Goal: Find specific page/section: Find specific page/section

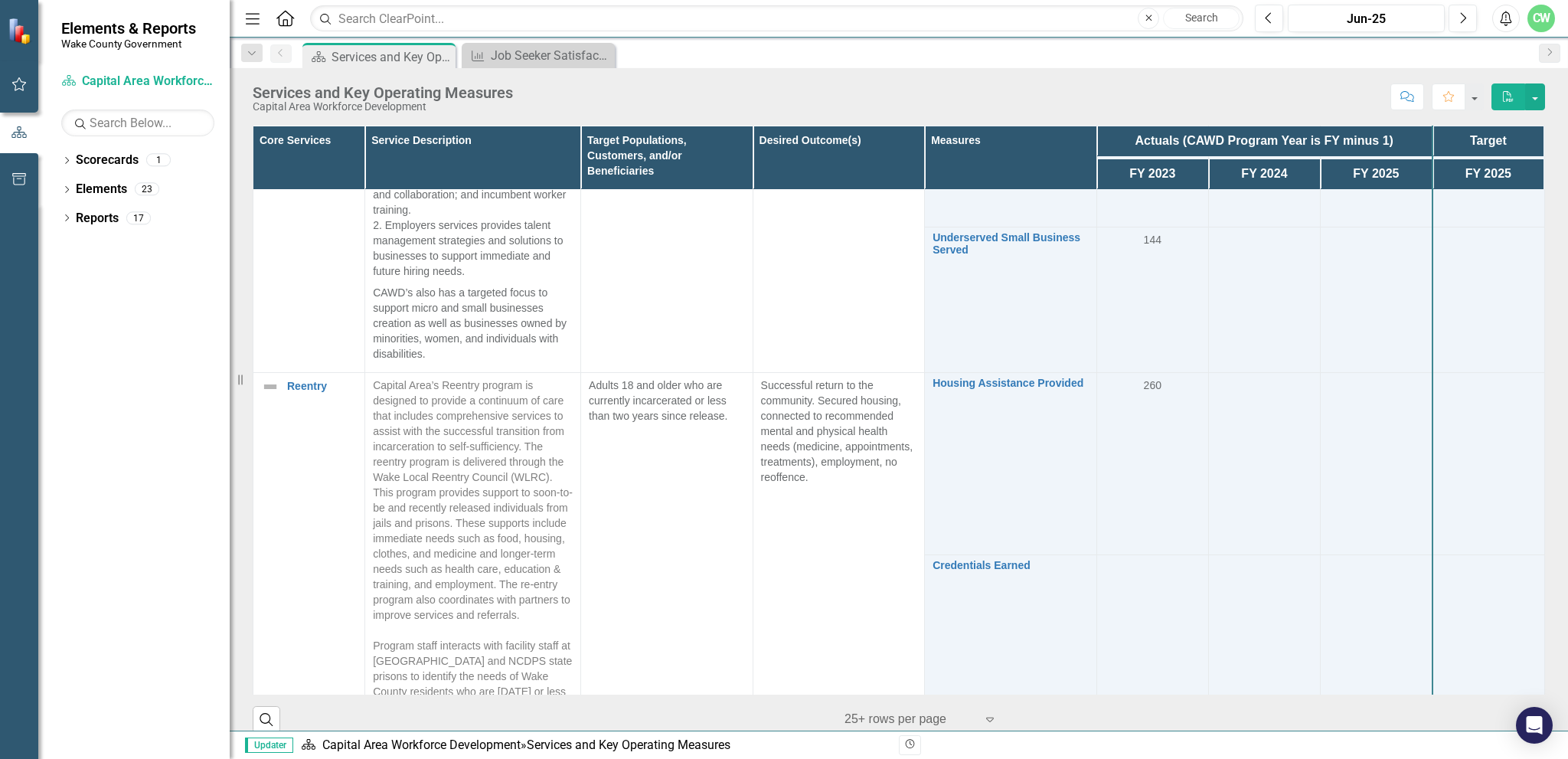
scroll to position [1682, 0]
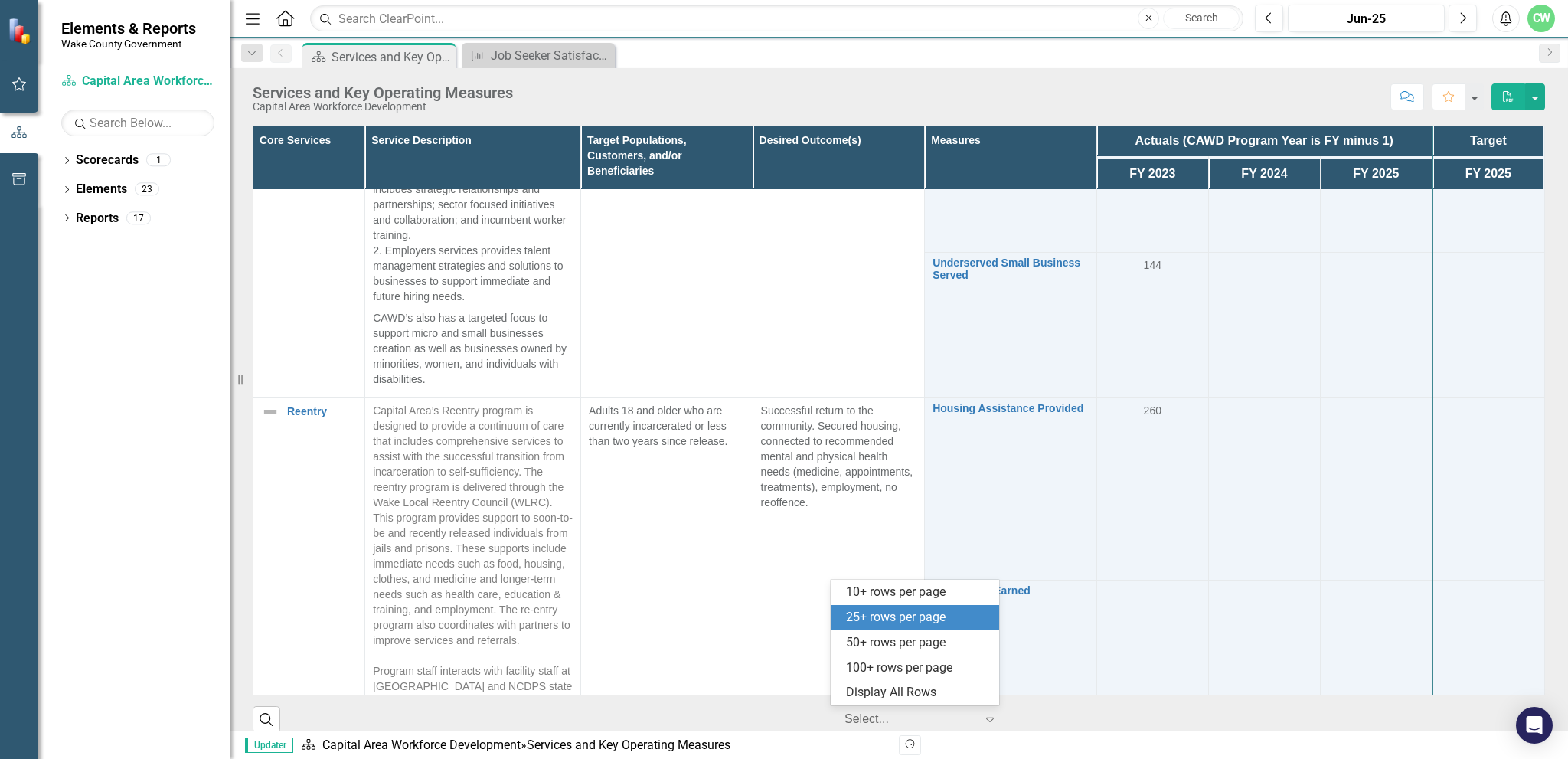
click at [986, 721] on icon at bounding box center [990, 719] width 8 height 5
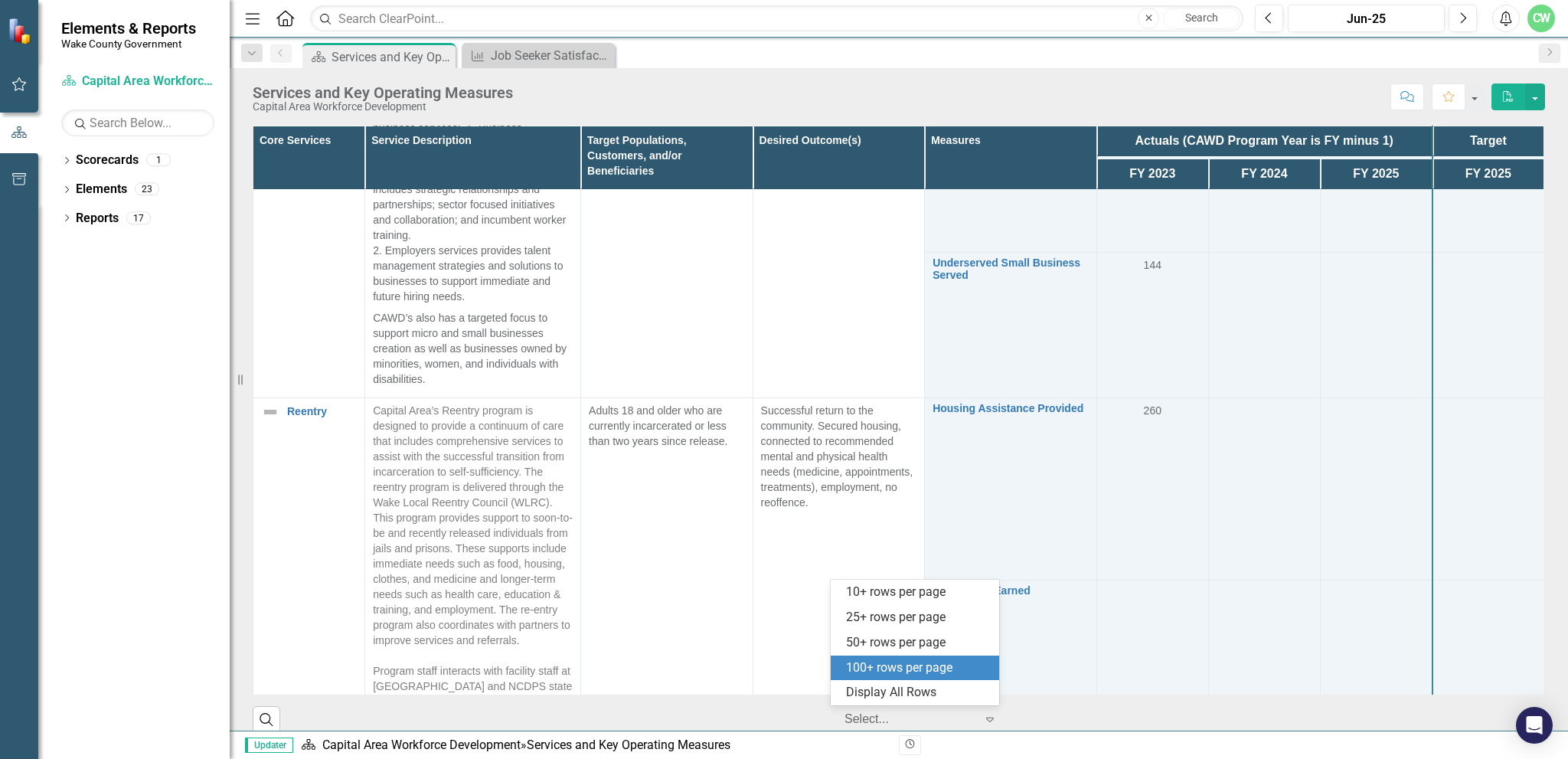
click at [725, 624] on td "Adults 18 and older who are currently incarcerated or less than two years since…" at bounding box center [666, 762] width 172 height 729
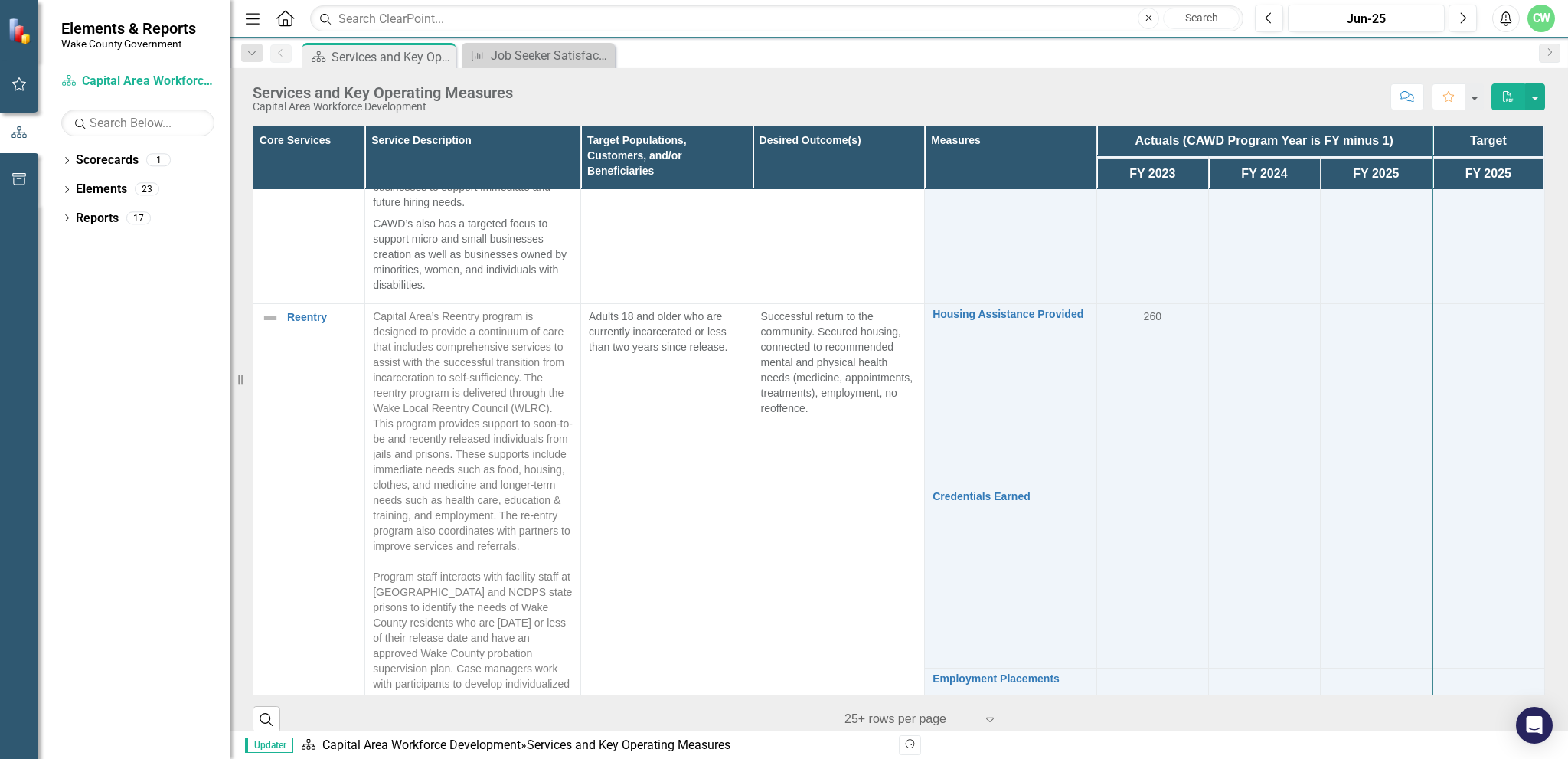
scroll to position [1759, 0]
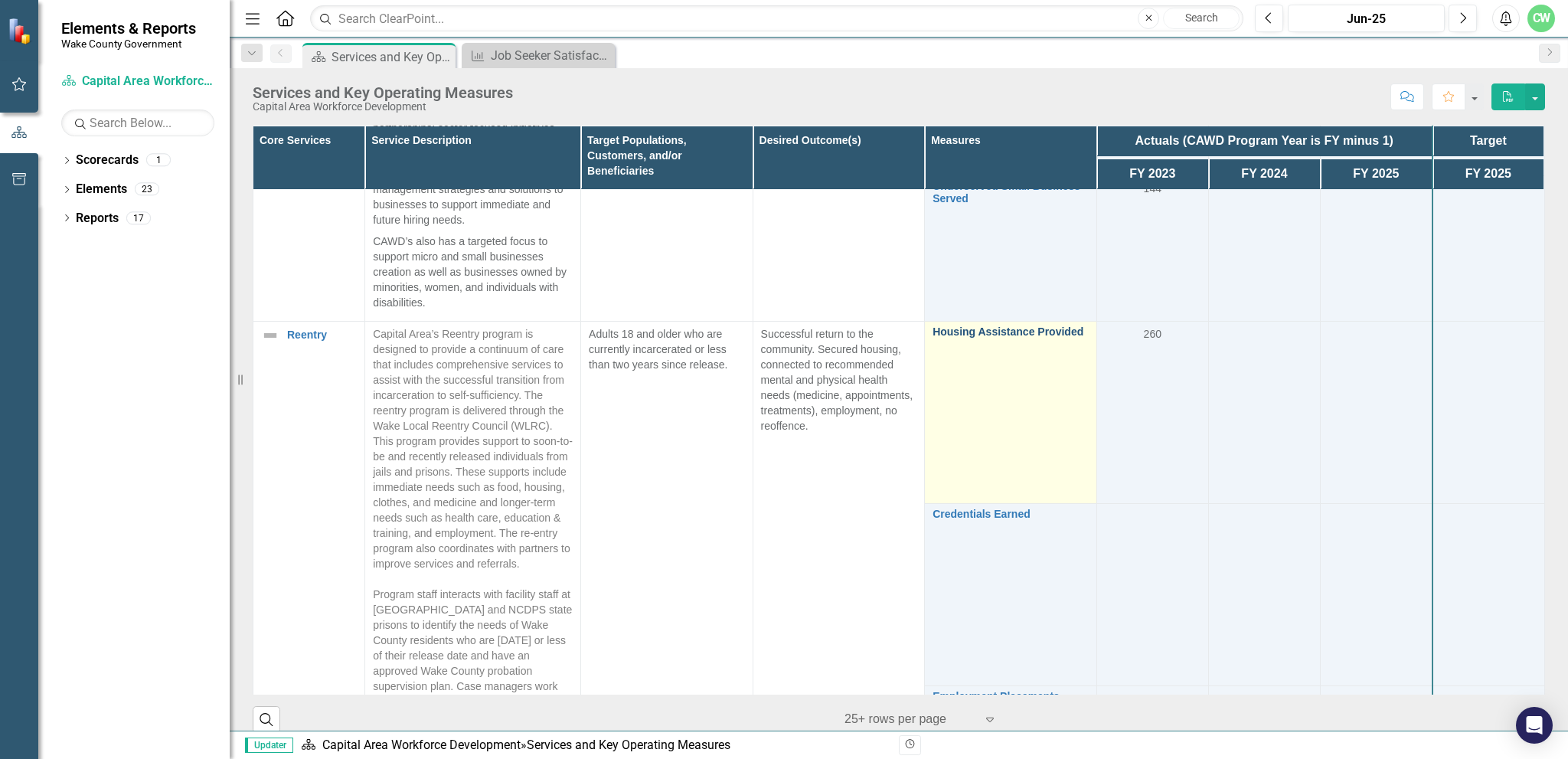
click at [1028, 338] on link "Housing Assistance Provided" at bounding box center [1010, 332] width 156 height 12
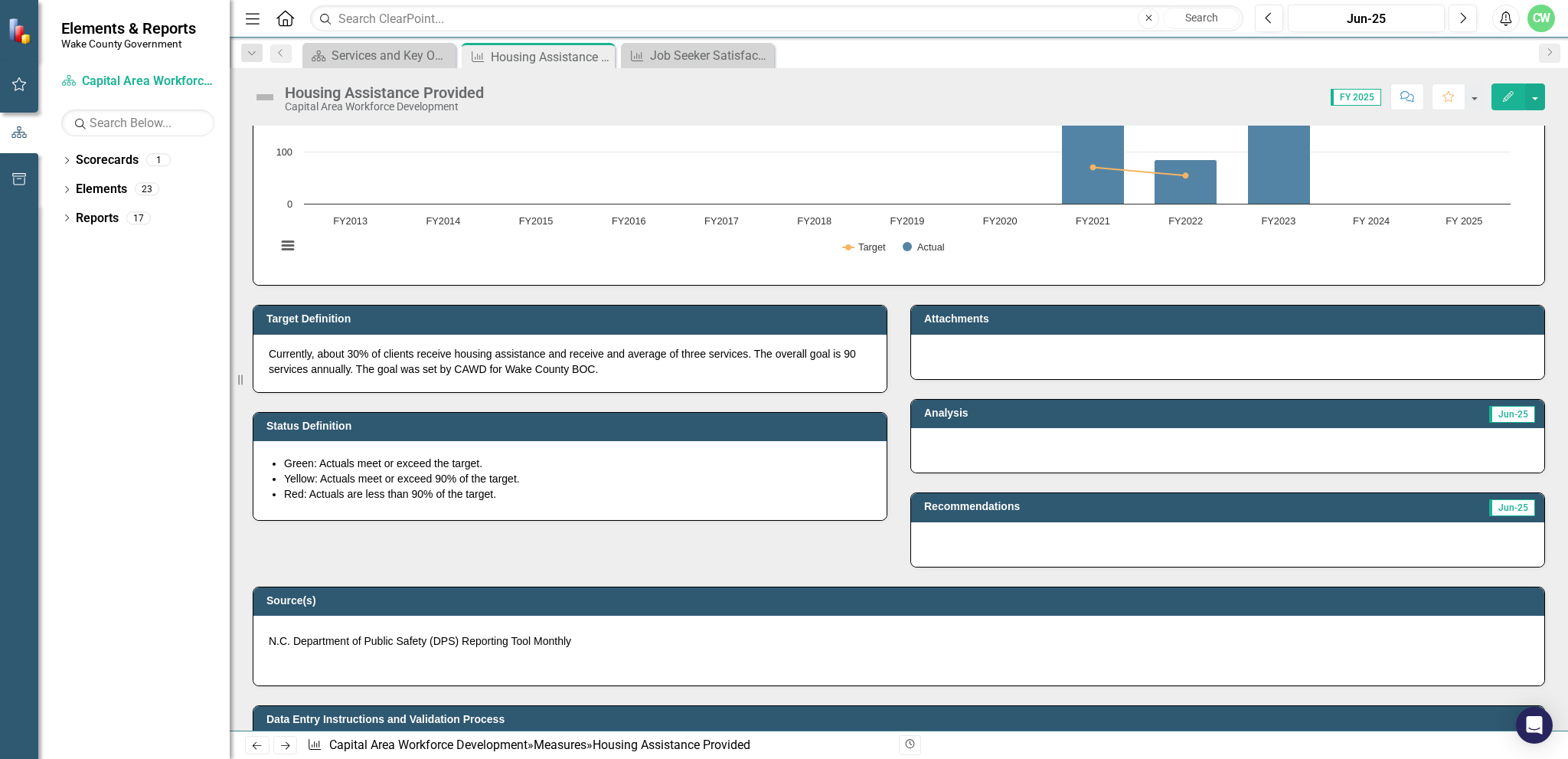
scroll to position [124, 0]
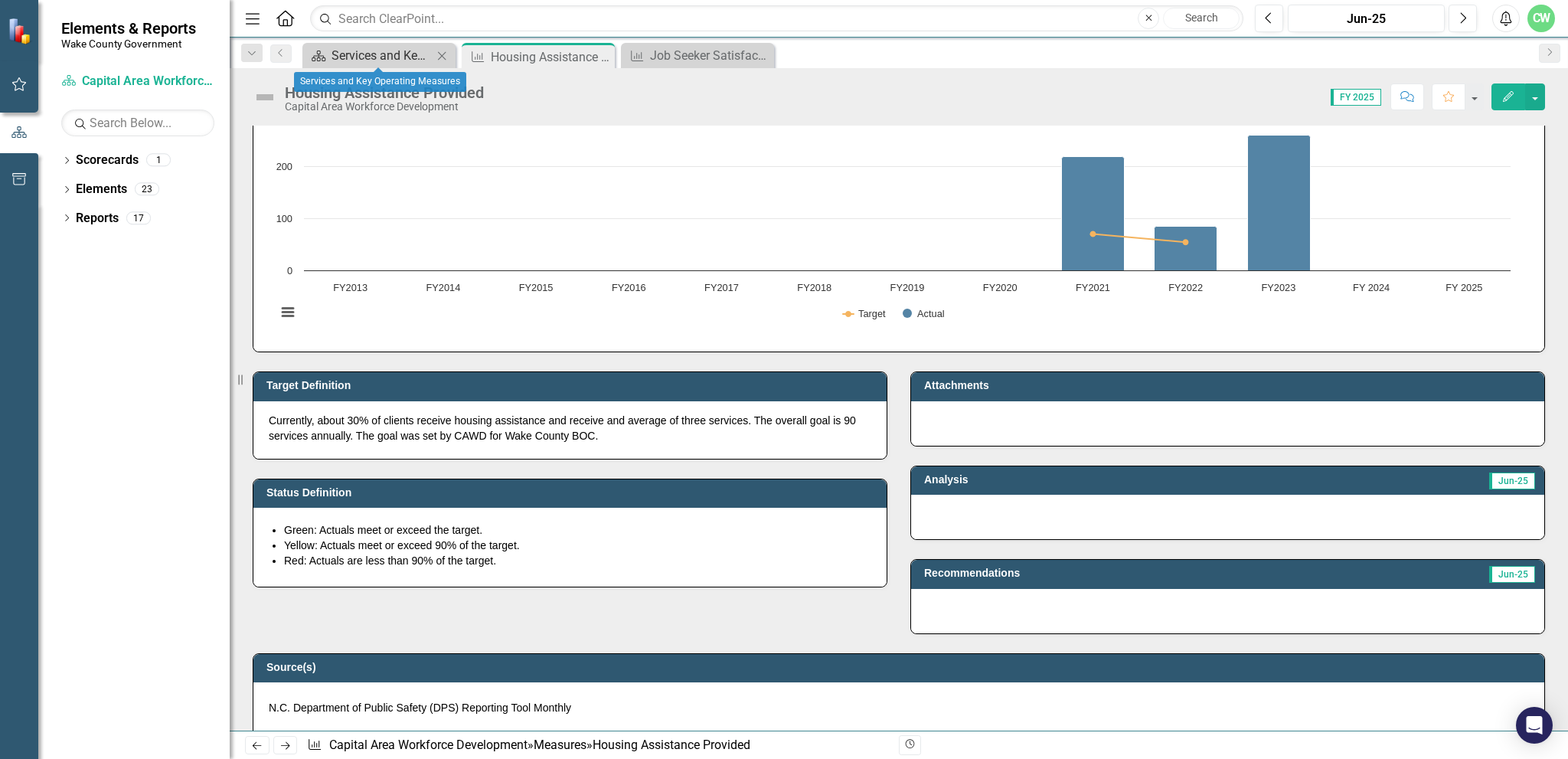
click at [337, 59] on div "Services and Key Operating Measures" at bounding box center [382, 55] width 101 height 19
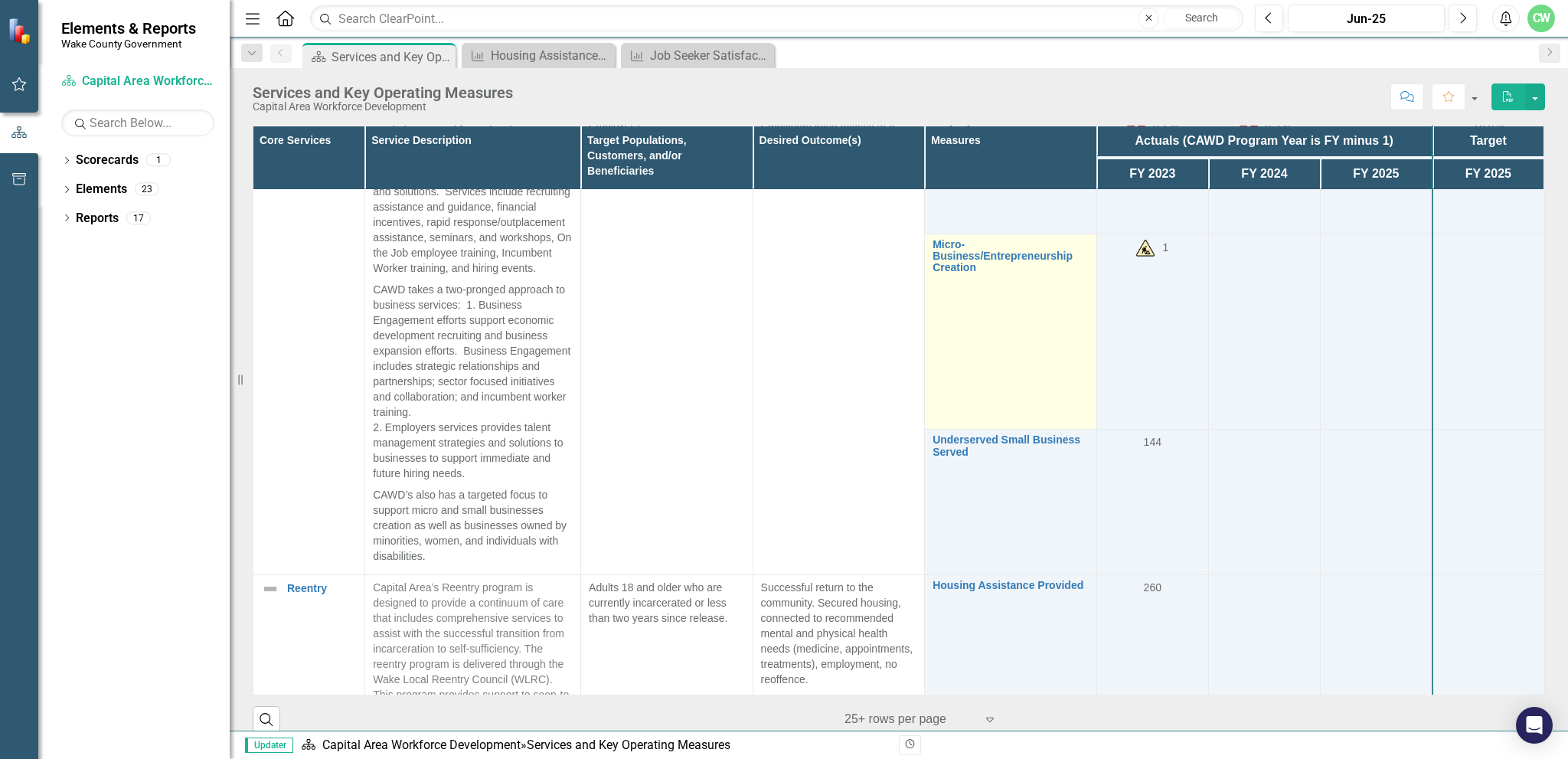
scroll to position [1761, 0]
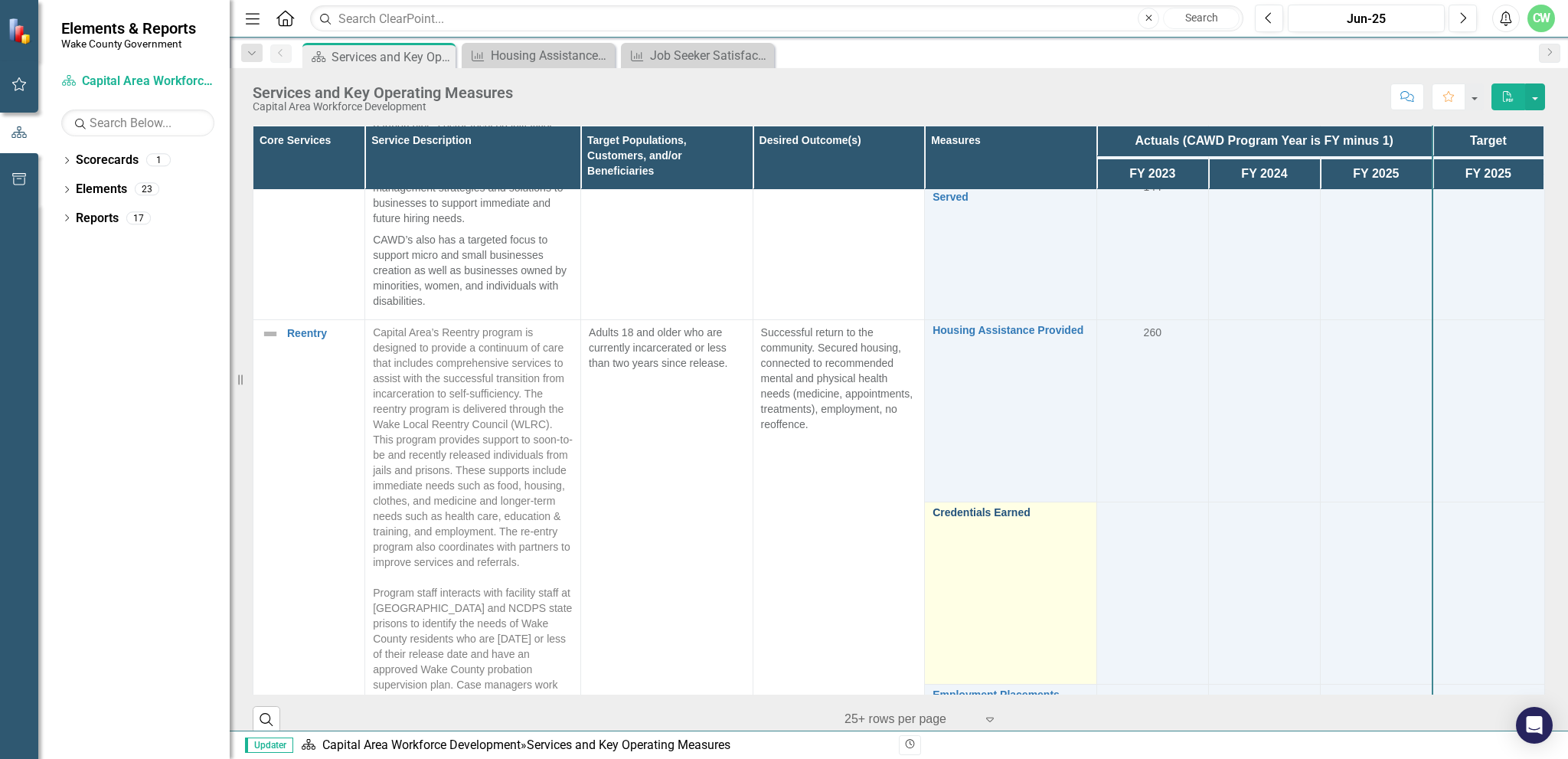
click at [932, 518] on link "Credentials Earned" at bounding box center [1010, 513] width 156 height 12
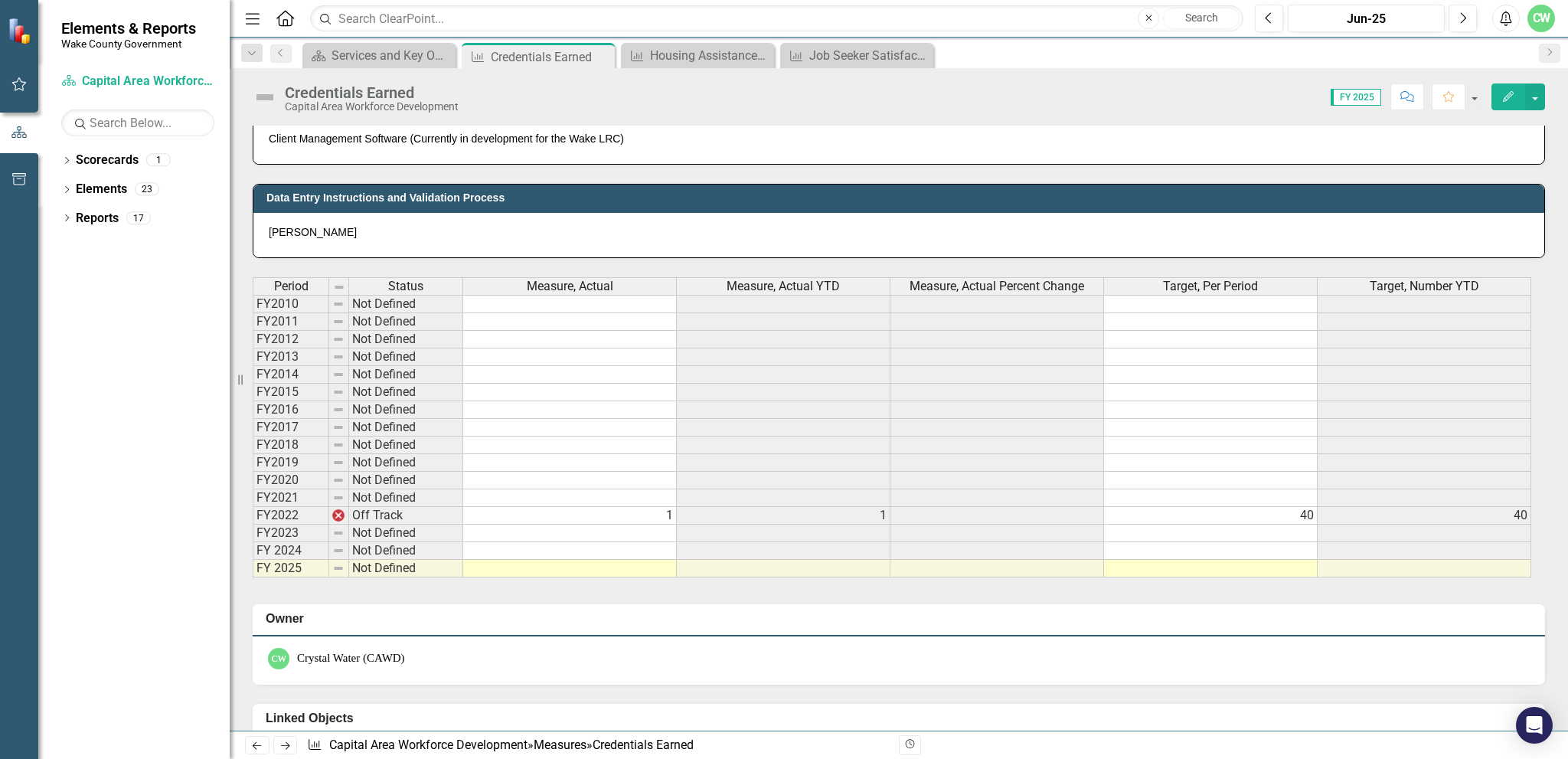
scroll to position [689, 0]
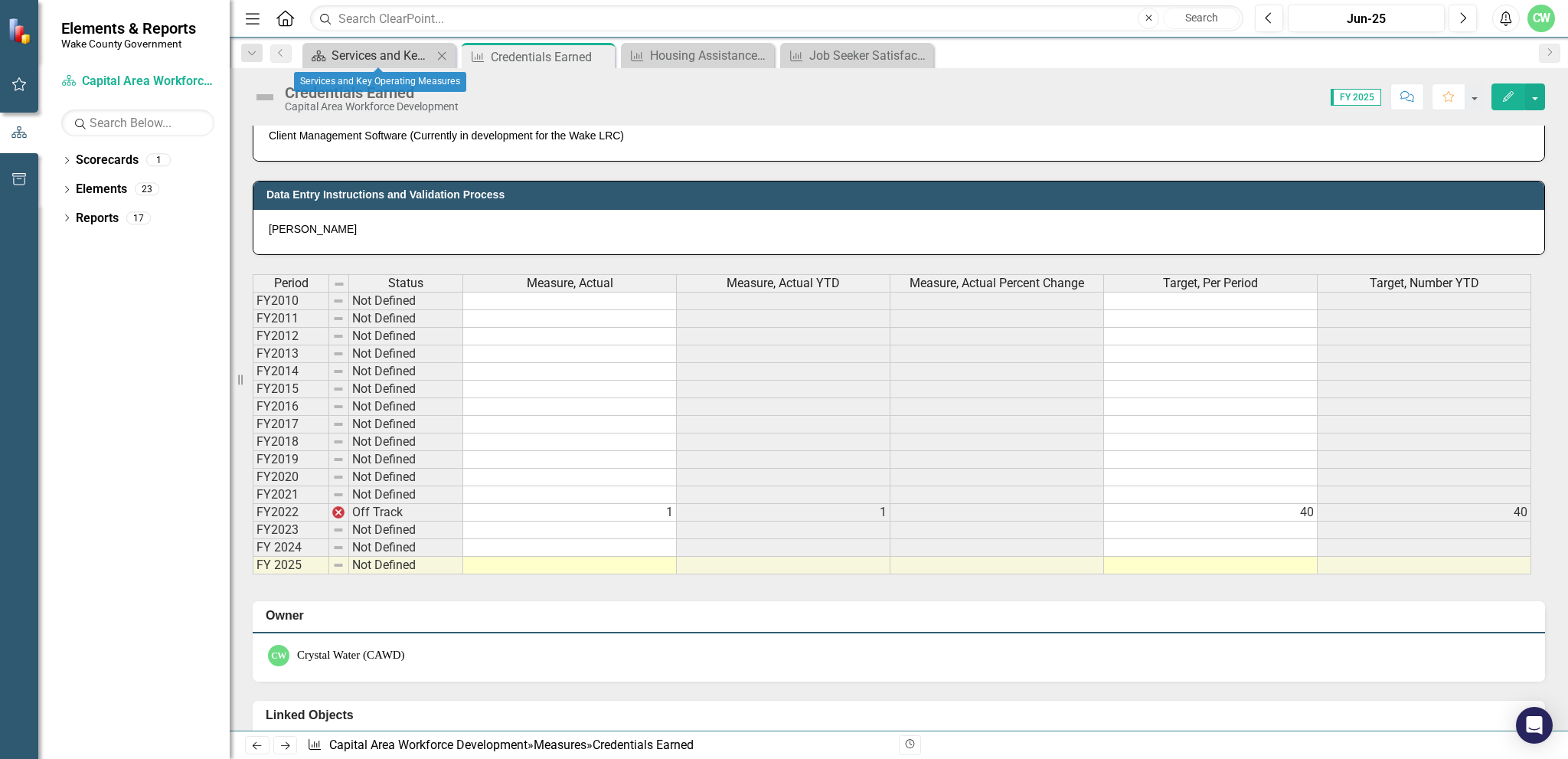
click at [362, 55] on div "Services and Key Operating Measures" at bounding box center [382, 55] width 101 height 19
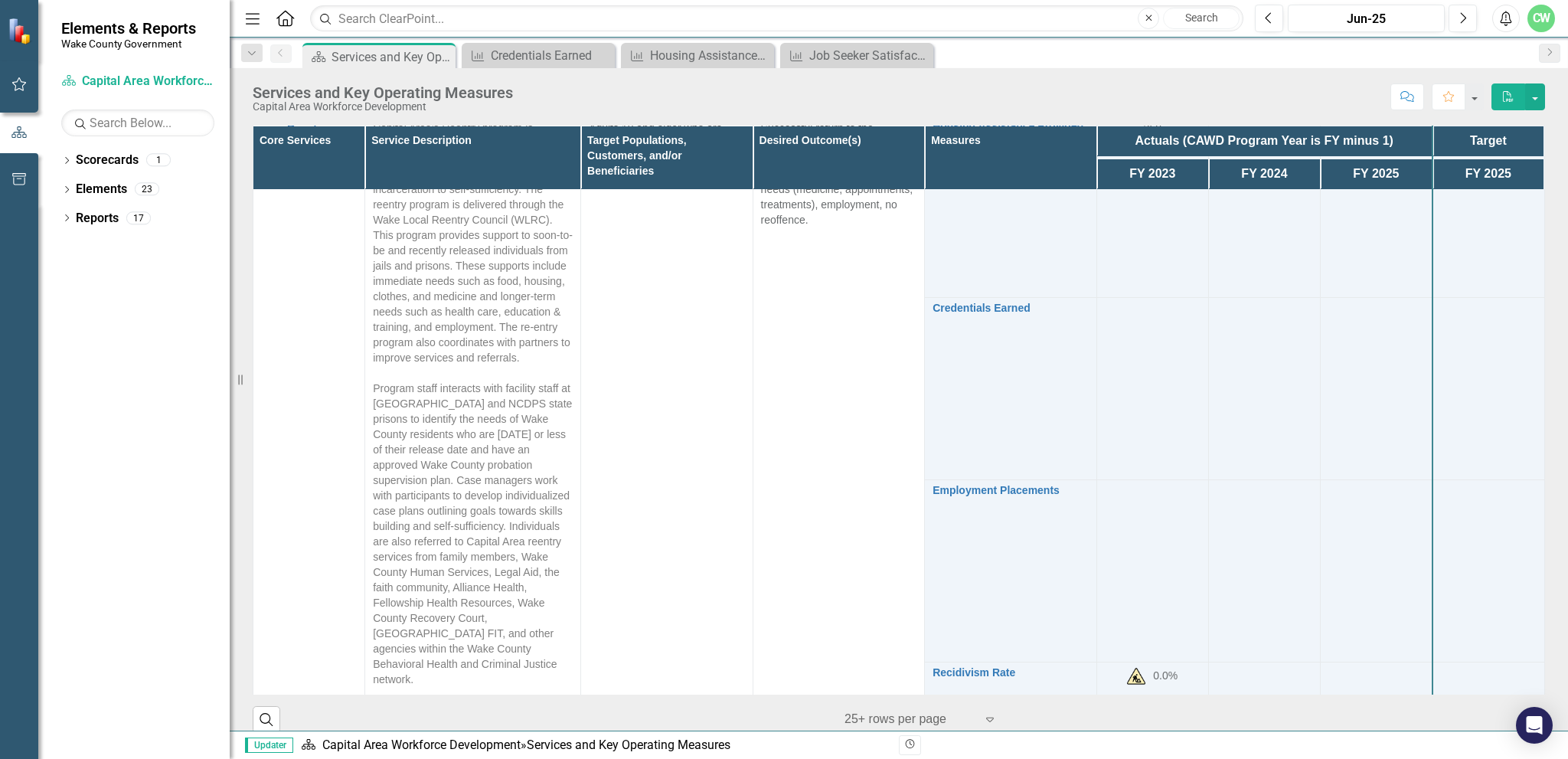
scroll to position [1990, 0]
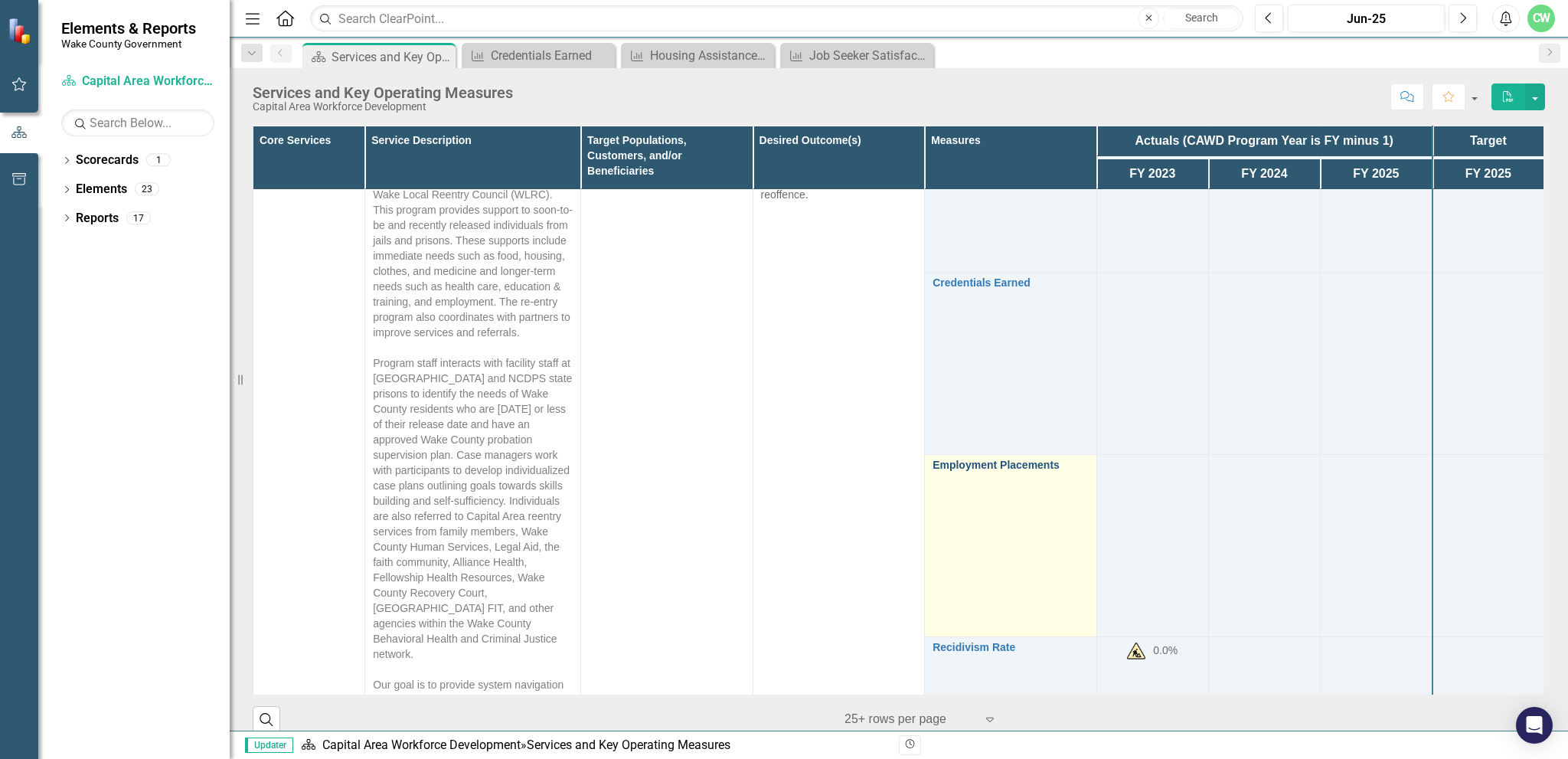
click at [1002, 471] on link "Employment Placements" at bounding box center [1010, 465] width 156 height 12
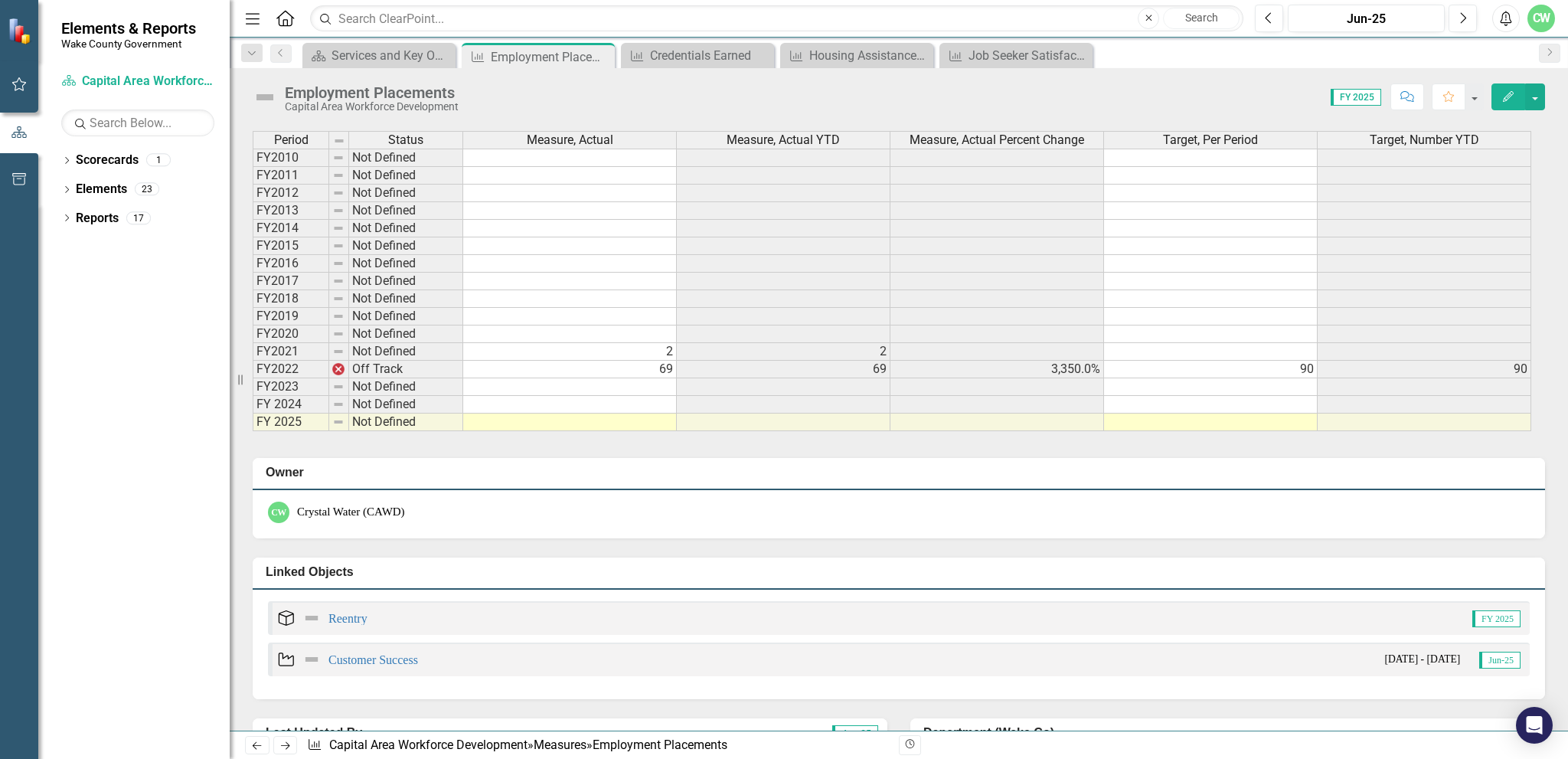
scroll to position [842, 0]
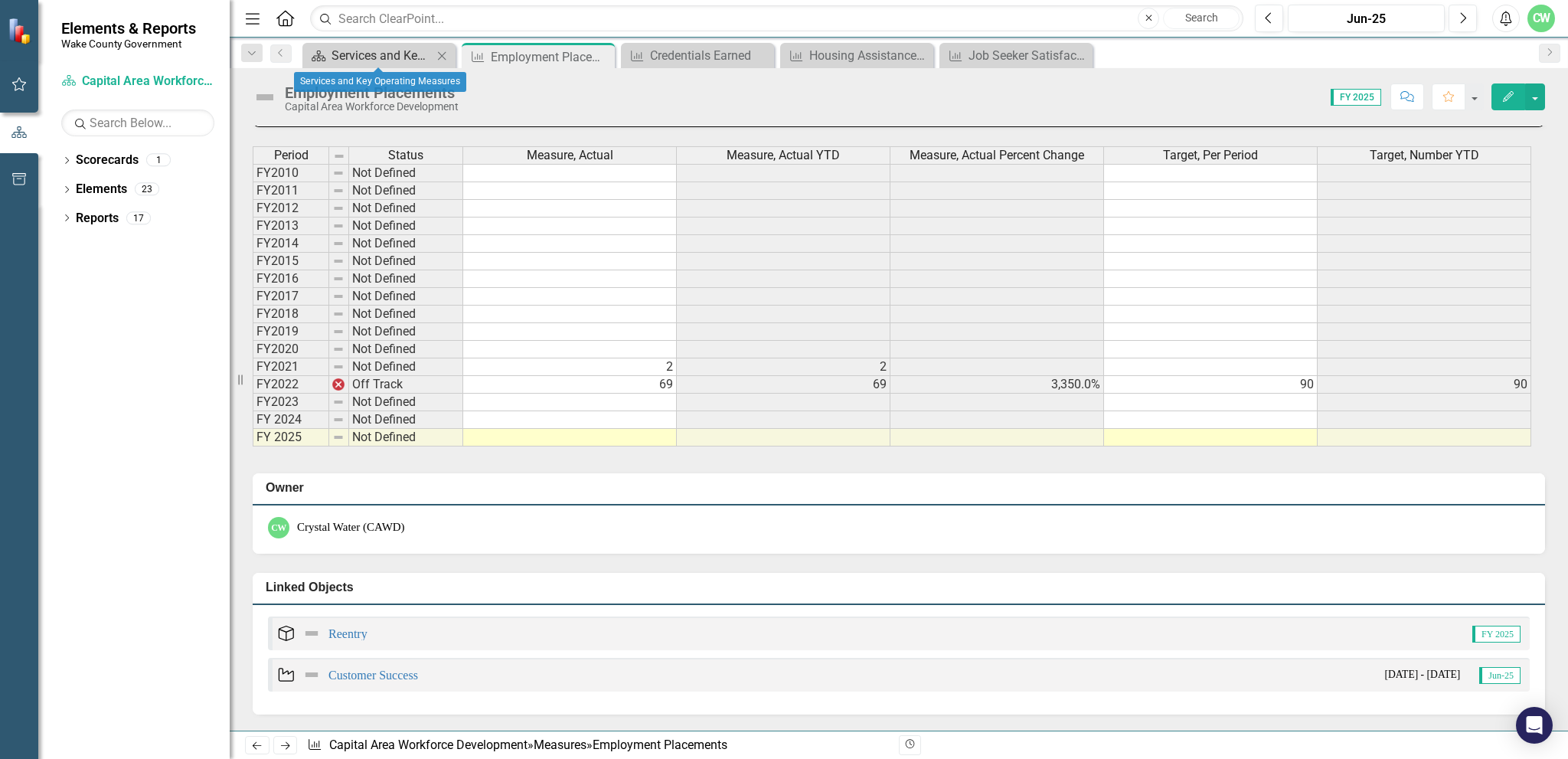
click at [377, 55] on div "Services and Key Operating Measures" at bounding box center [382, 55] width 101 height 19
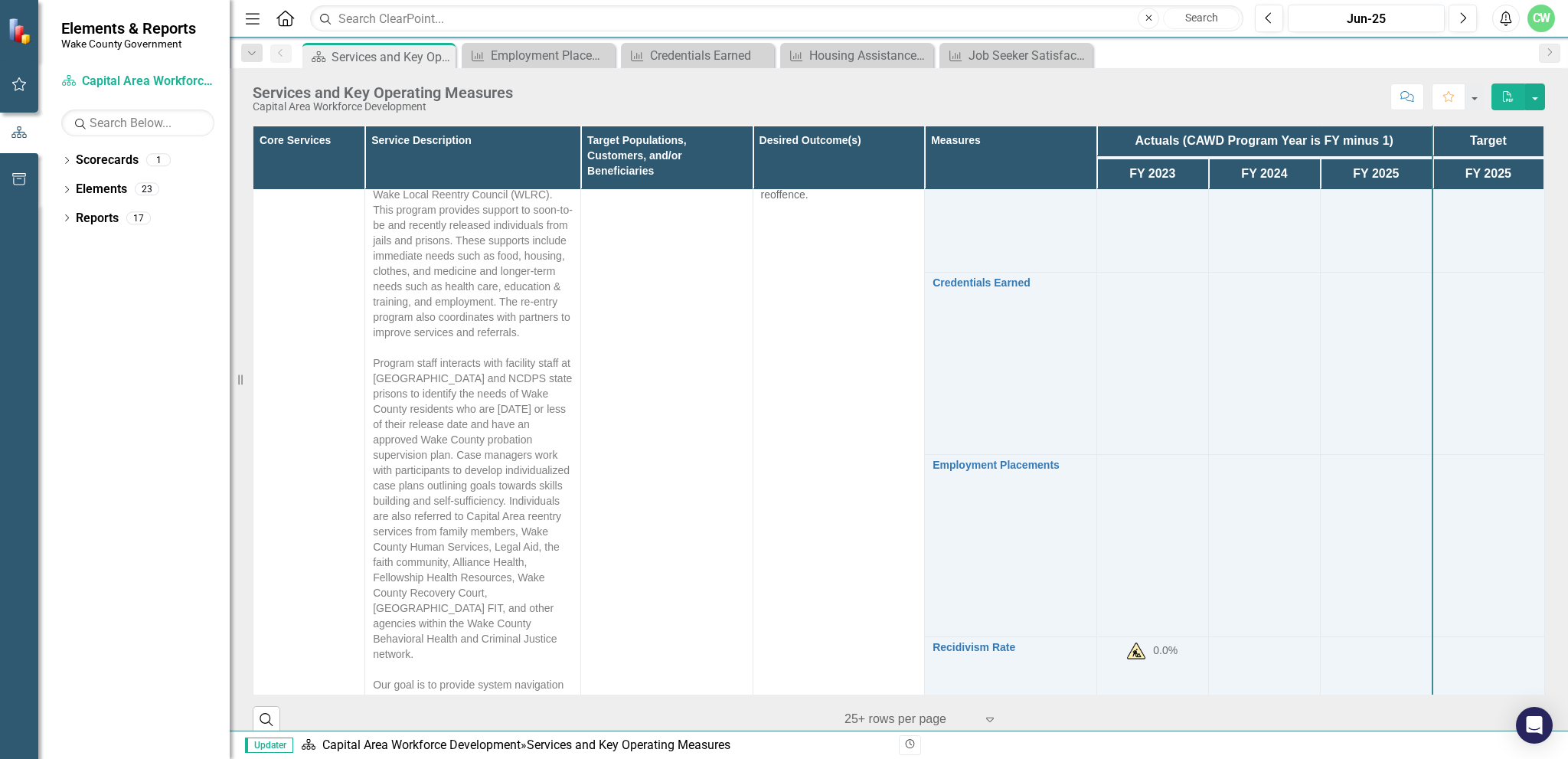
scroll to position [2142, 0]
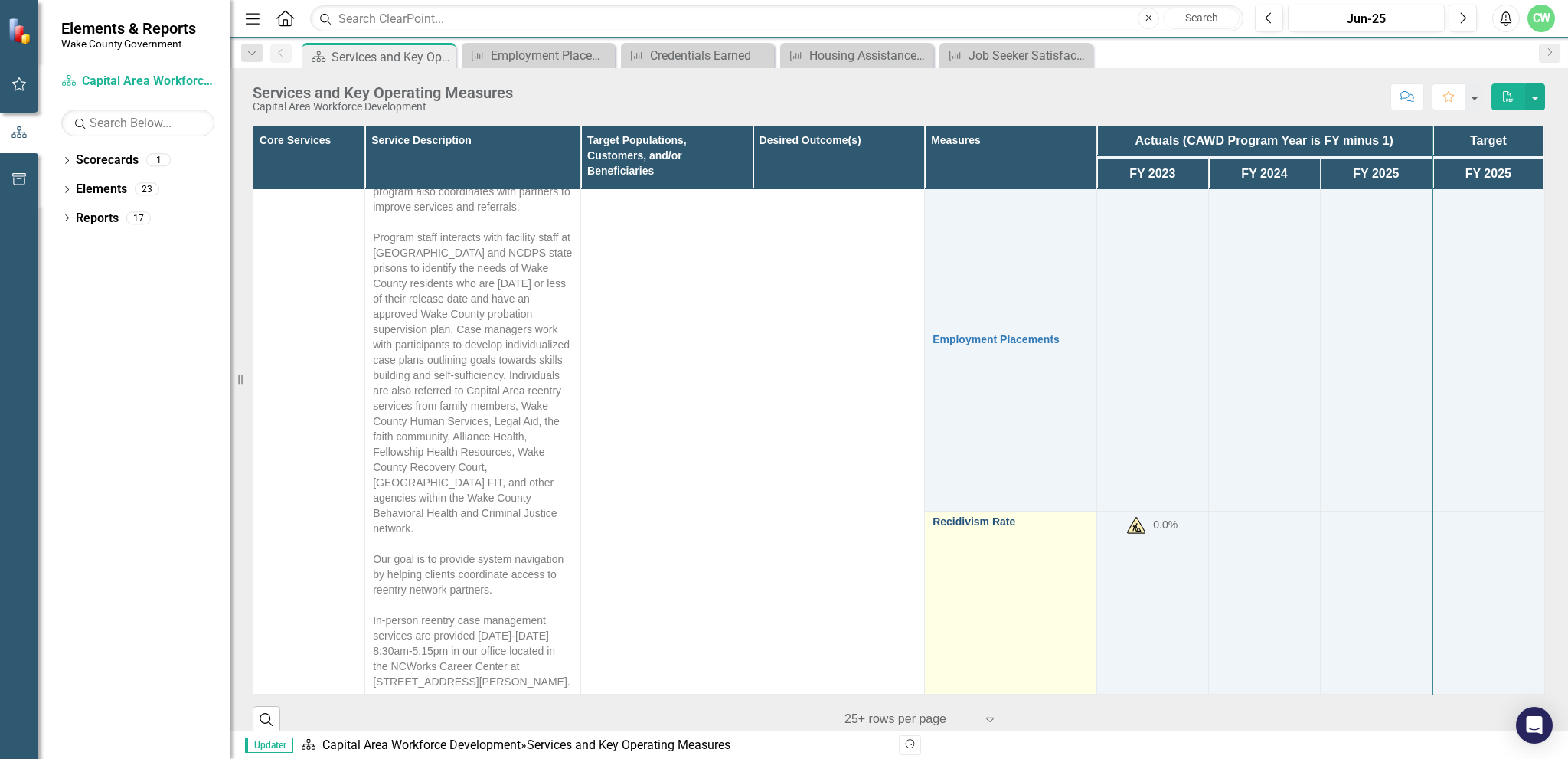
click at [952, 517] on link "Recidivism Rate" at bounding box center [1010, 522] width 156 height 12
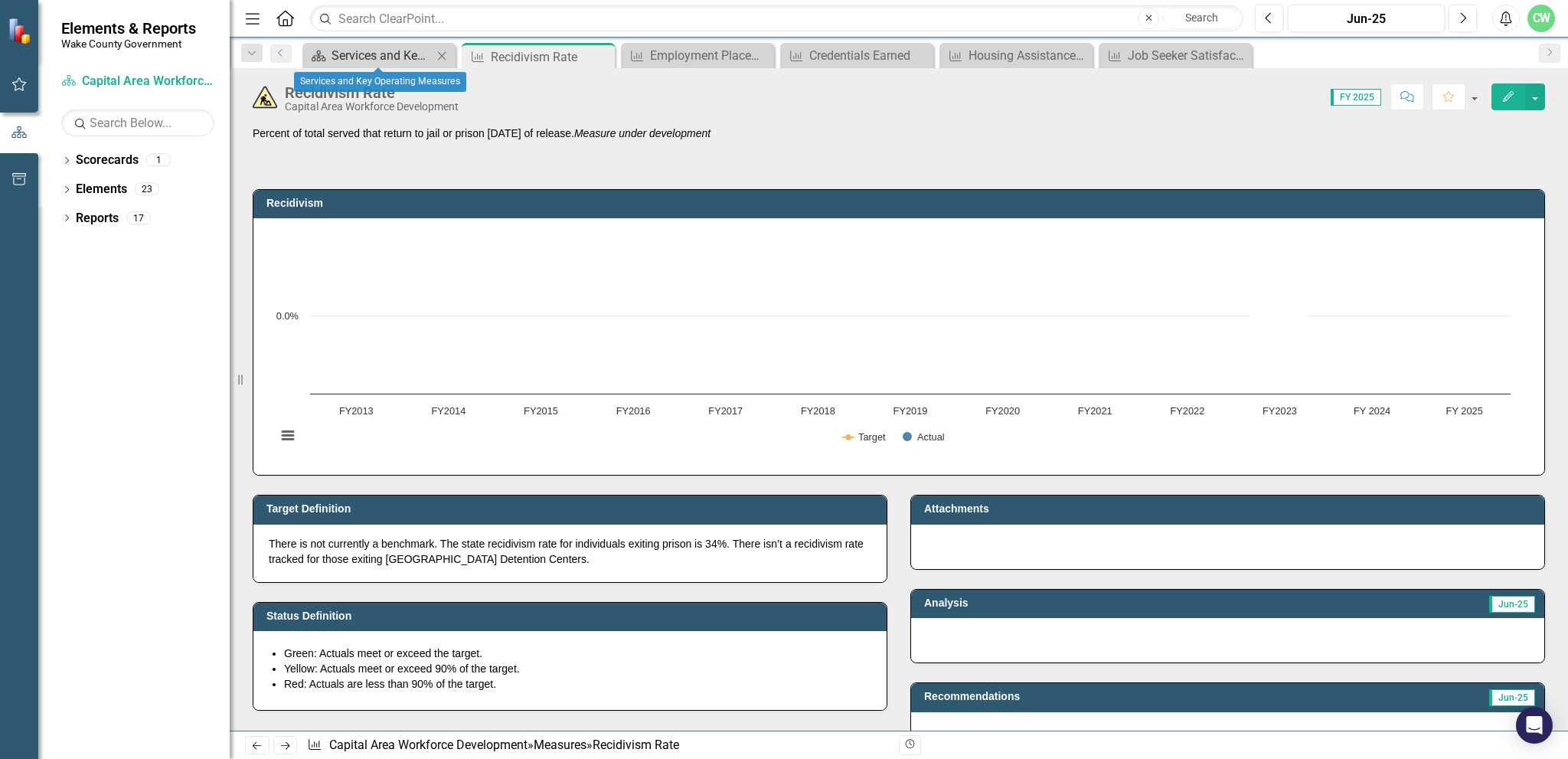
click at [373, 55] on div "Services and Key Operating Measures" at bounding box center [382, 55] width 101 height 19
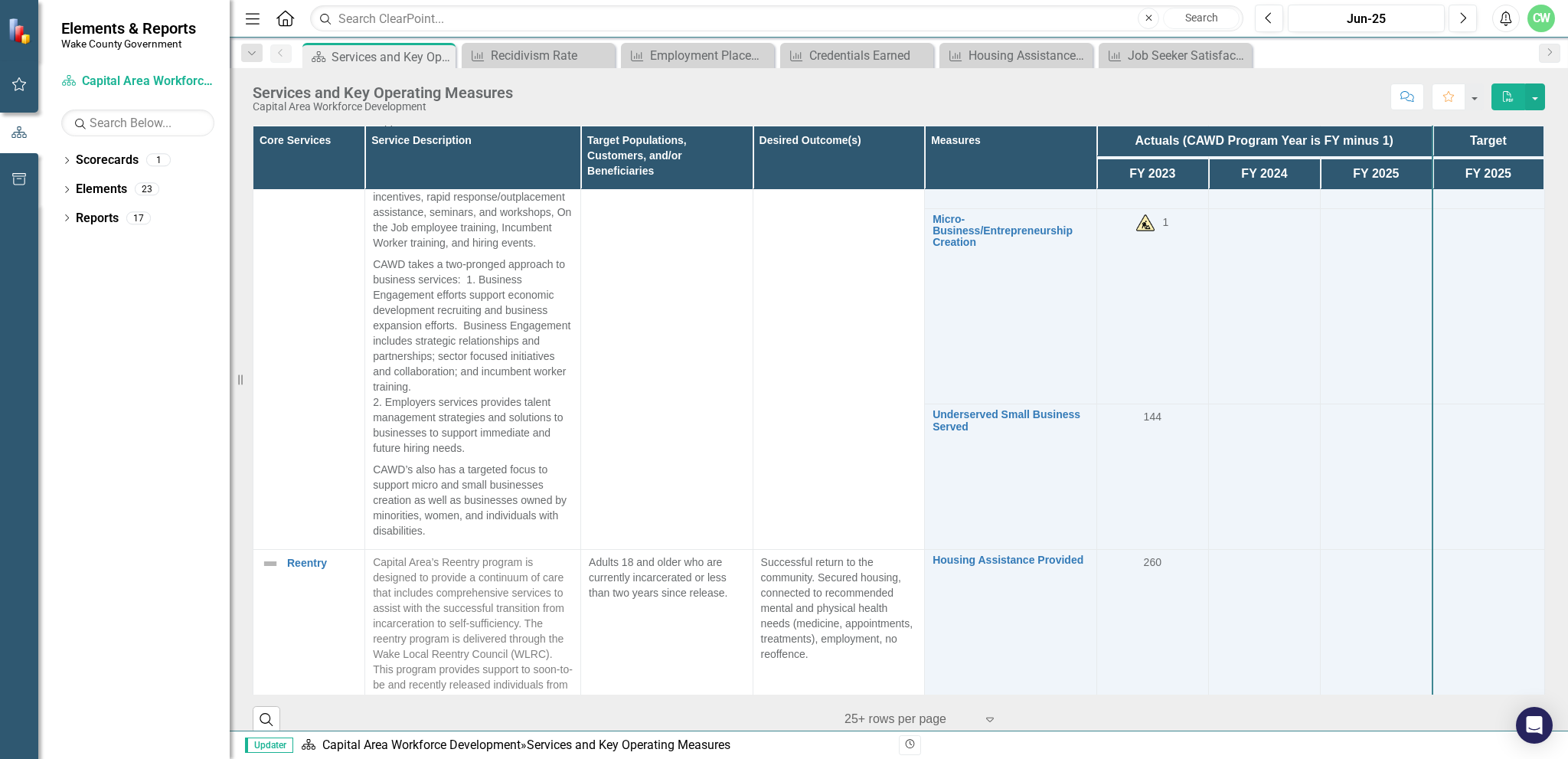
scroll to position [1684, 0]
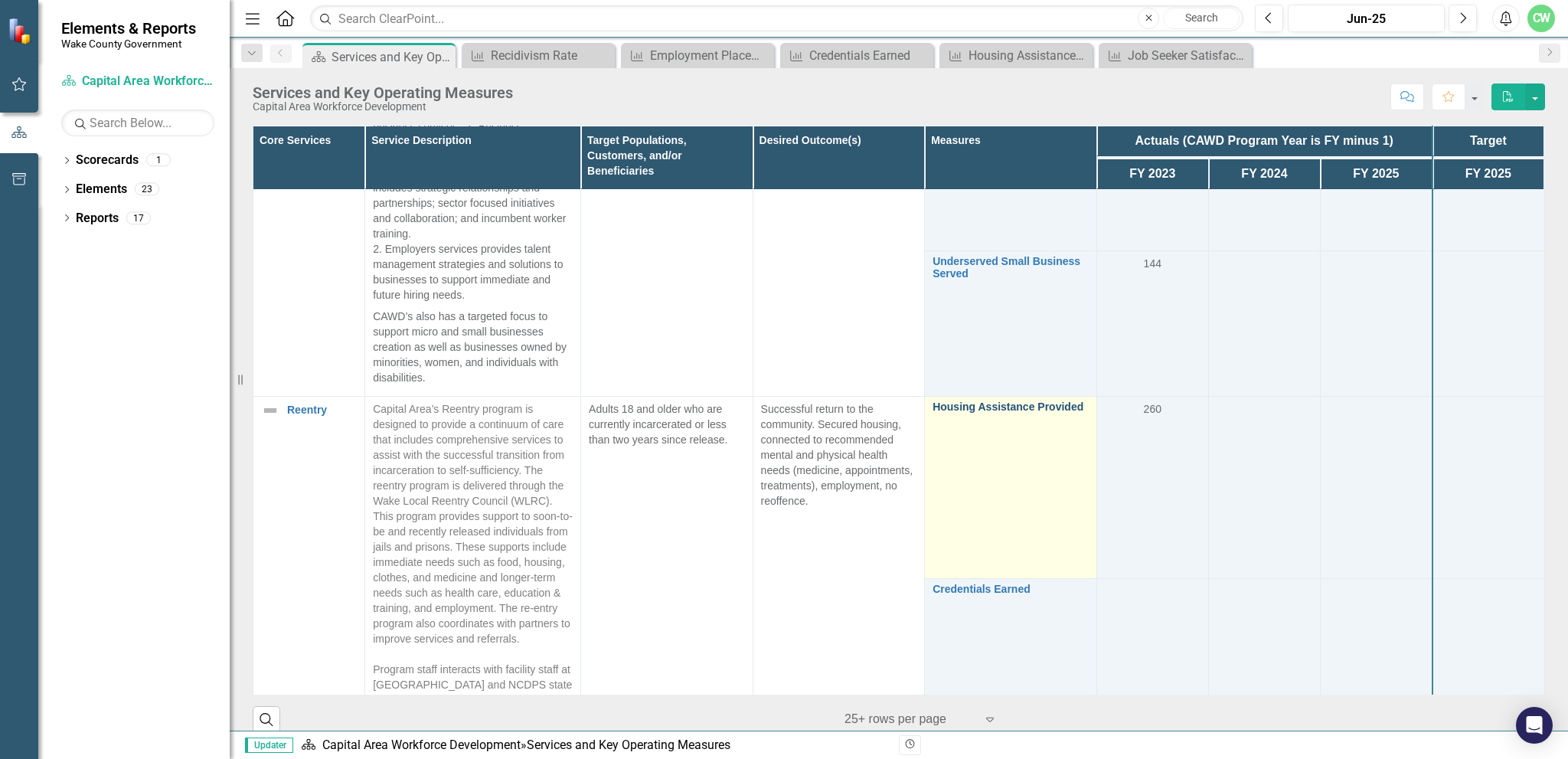
click at [1007, 412] on link "Housing Assistance Provided" at bounding box center [1010, 407] width 156 height 12
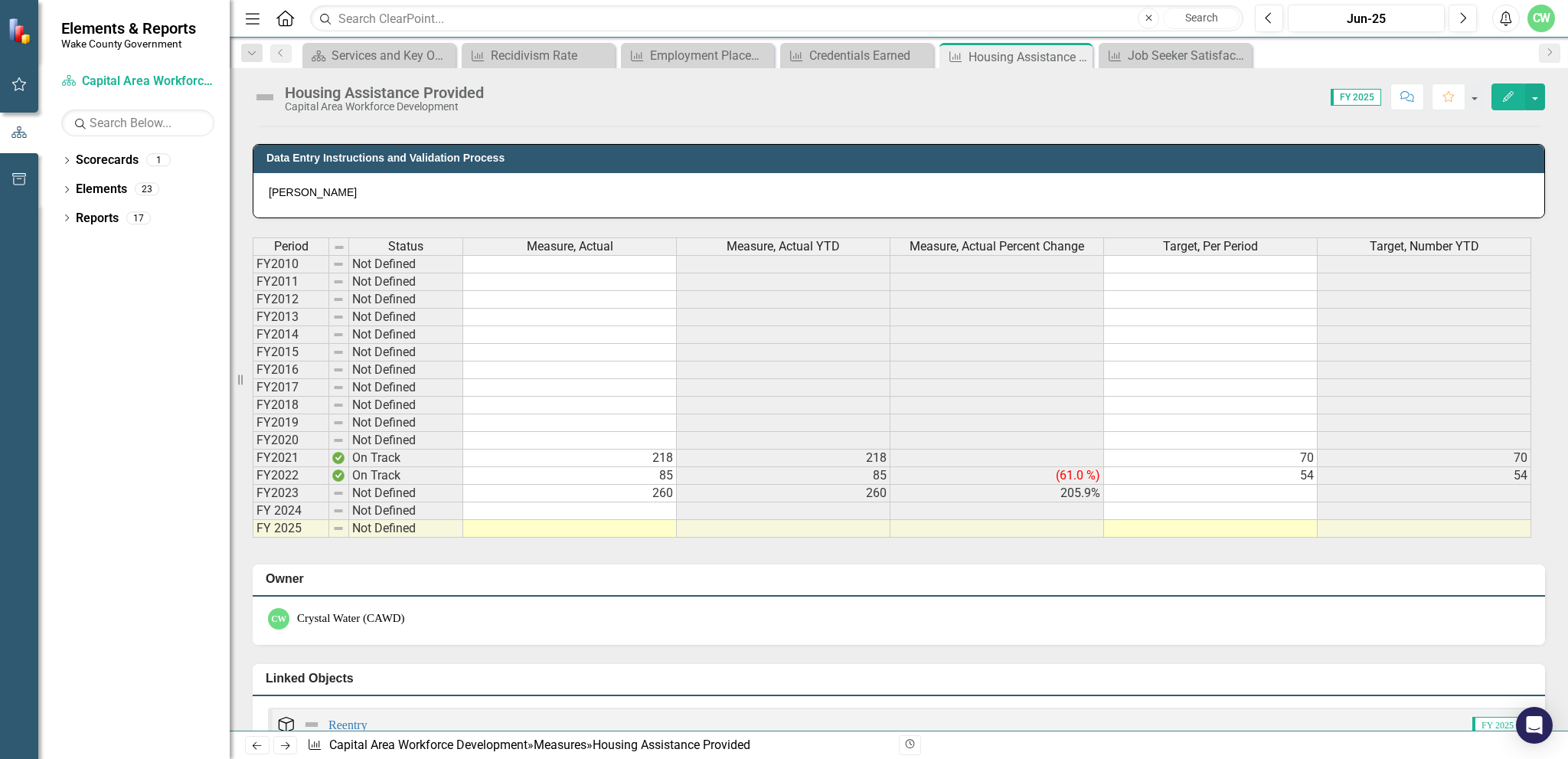
scroll to position [766, 0]
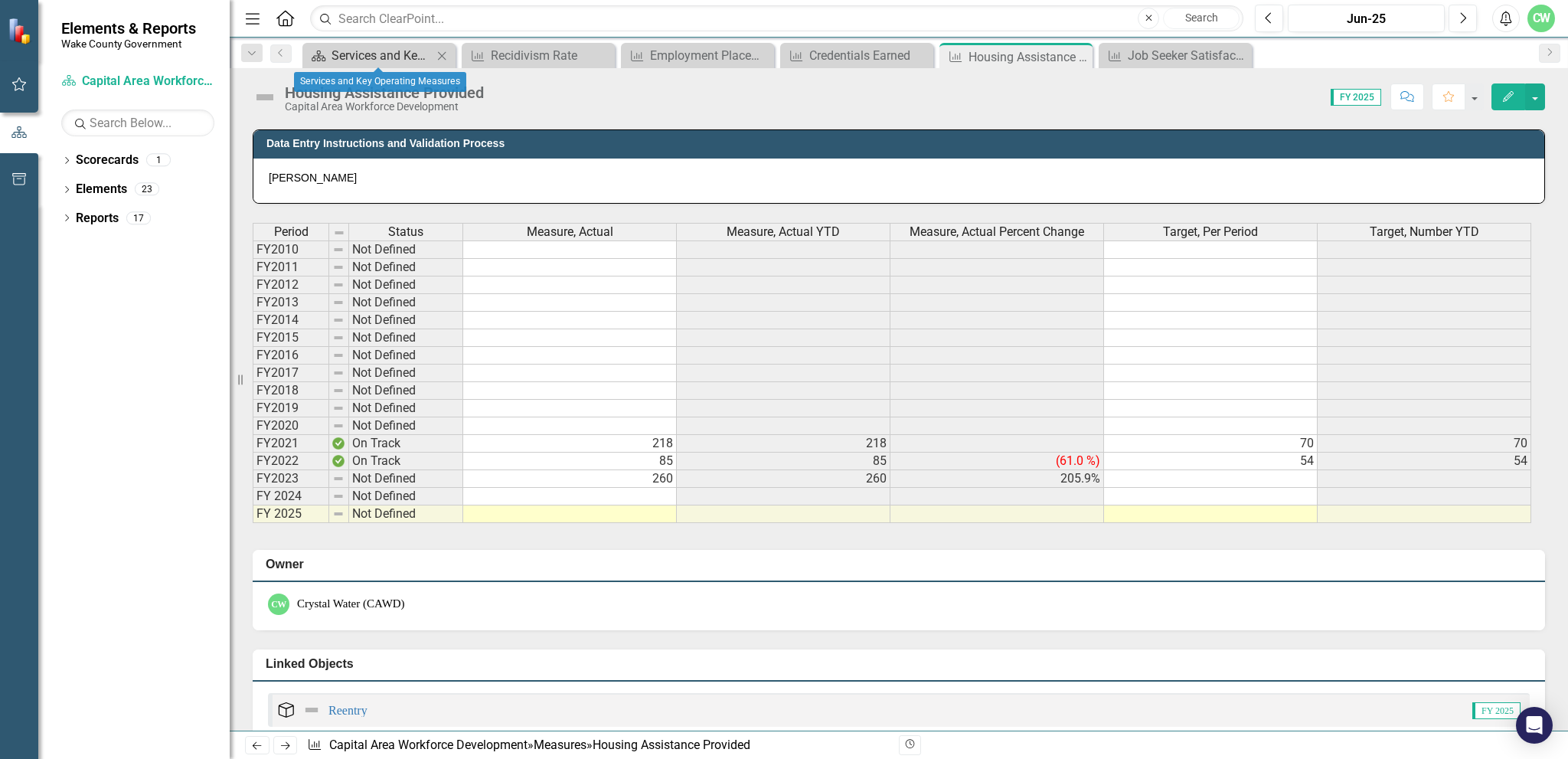
click at [386, 51] on div "Services and Key Operating Measures" at bounding box center [382, 55] width 101 height 19
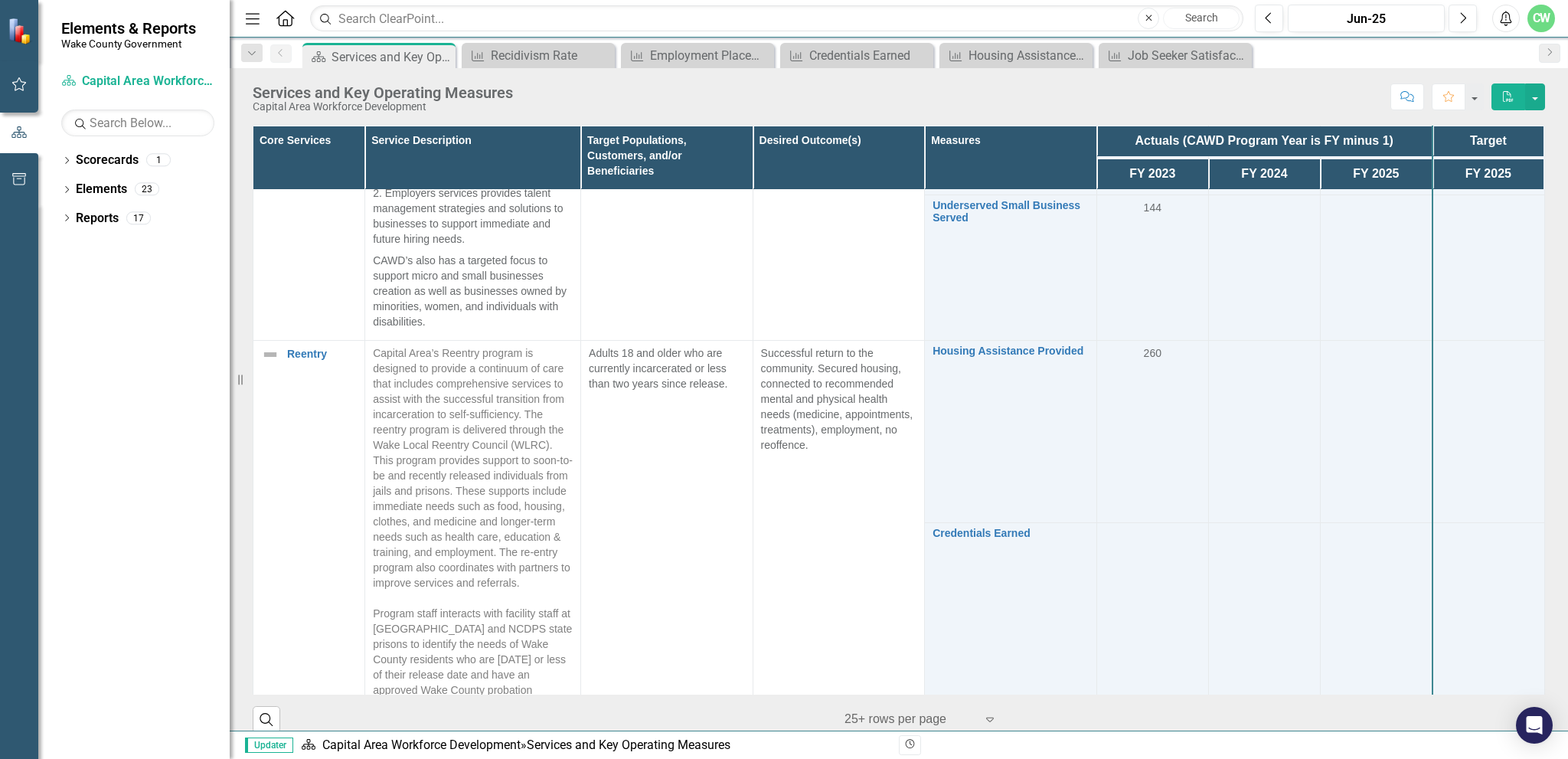
scroll to position [1837, 0]
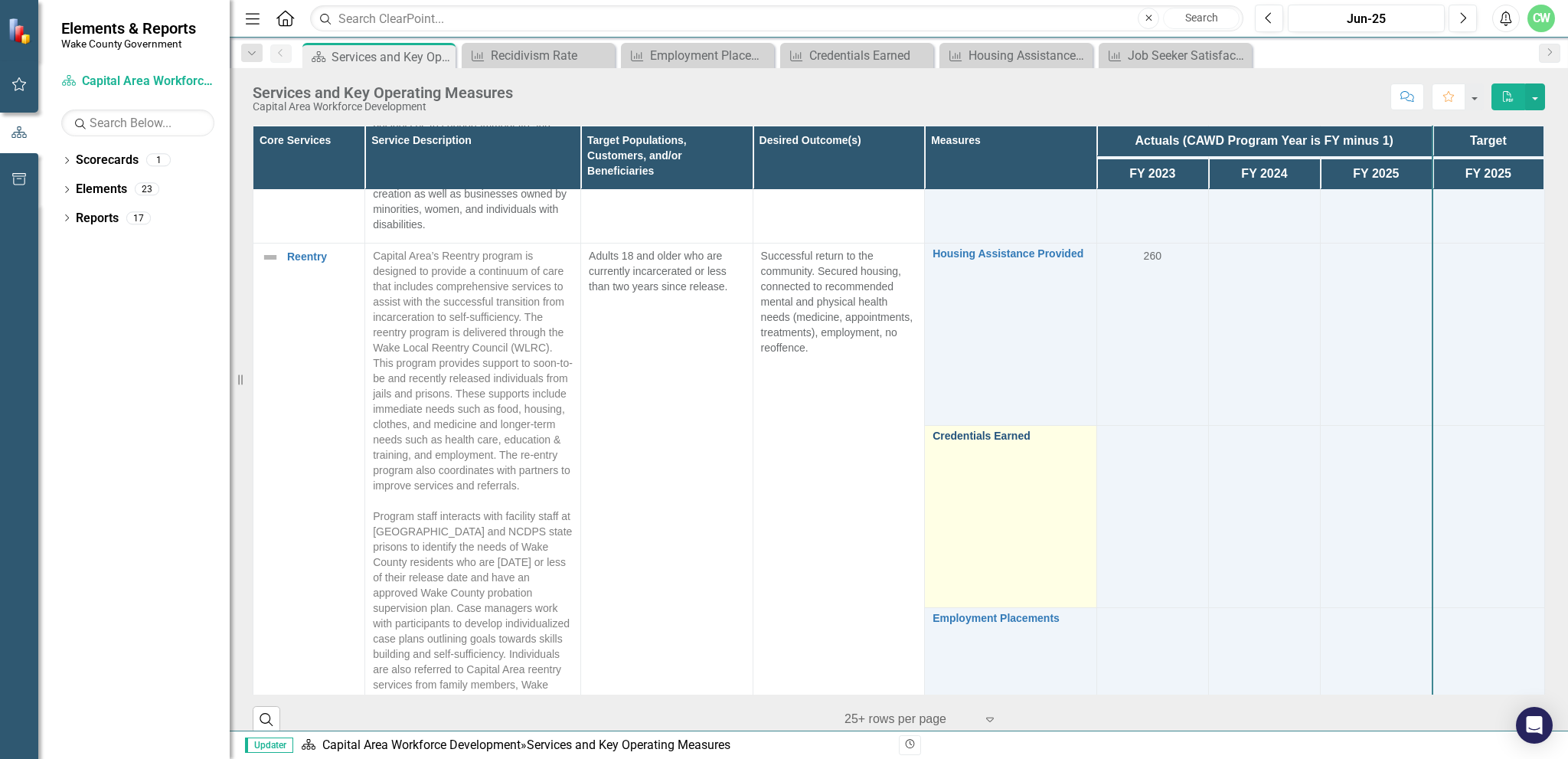
click at [934, 441] on link "Credentials Earned" at bounding box center [1010, 436] width 156 height 12
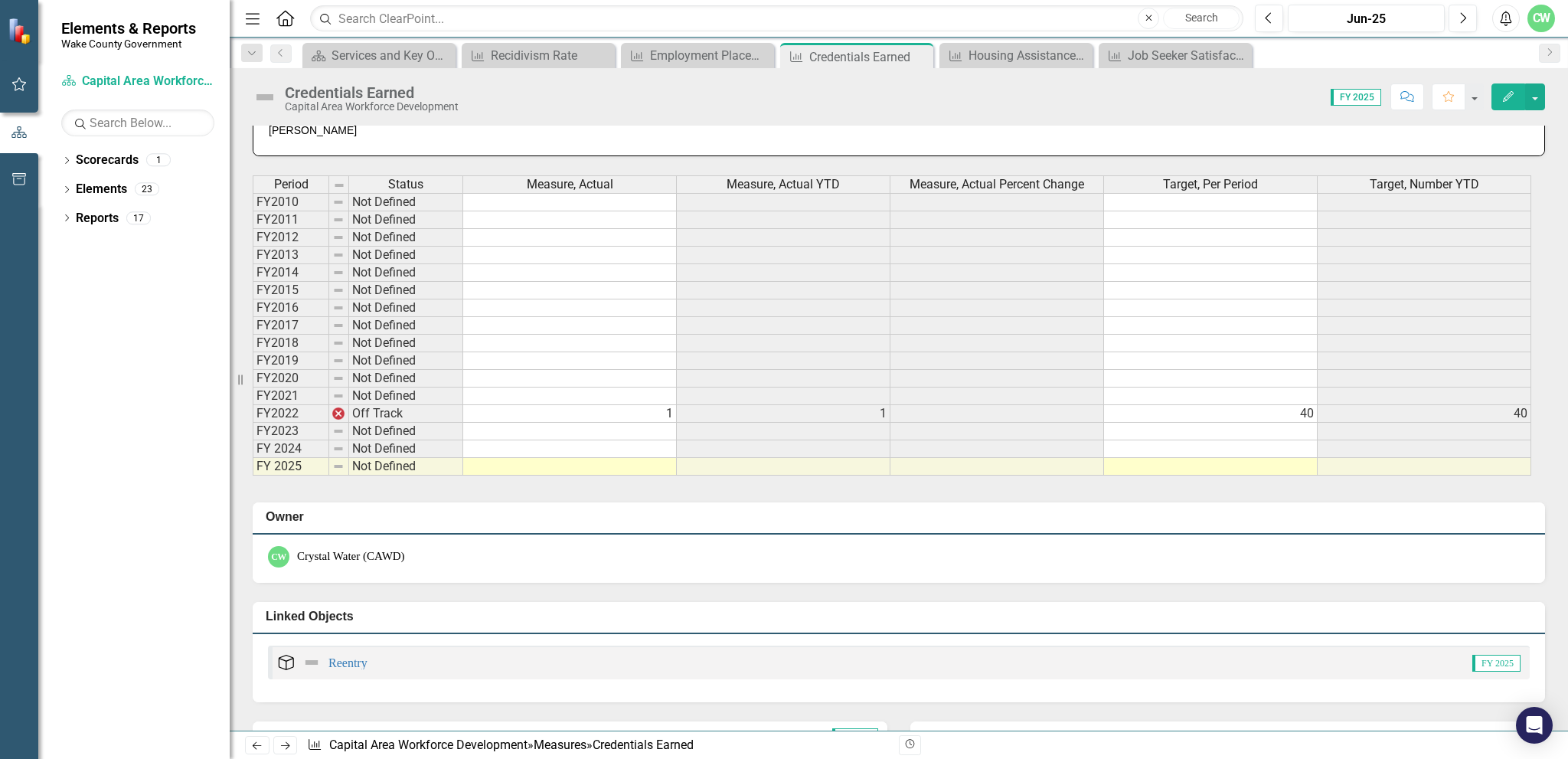
scroll to position [766, 0]
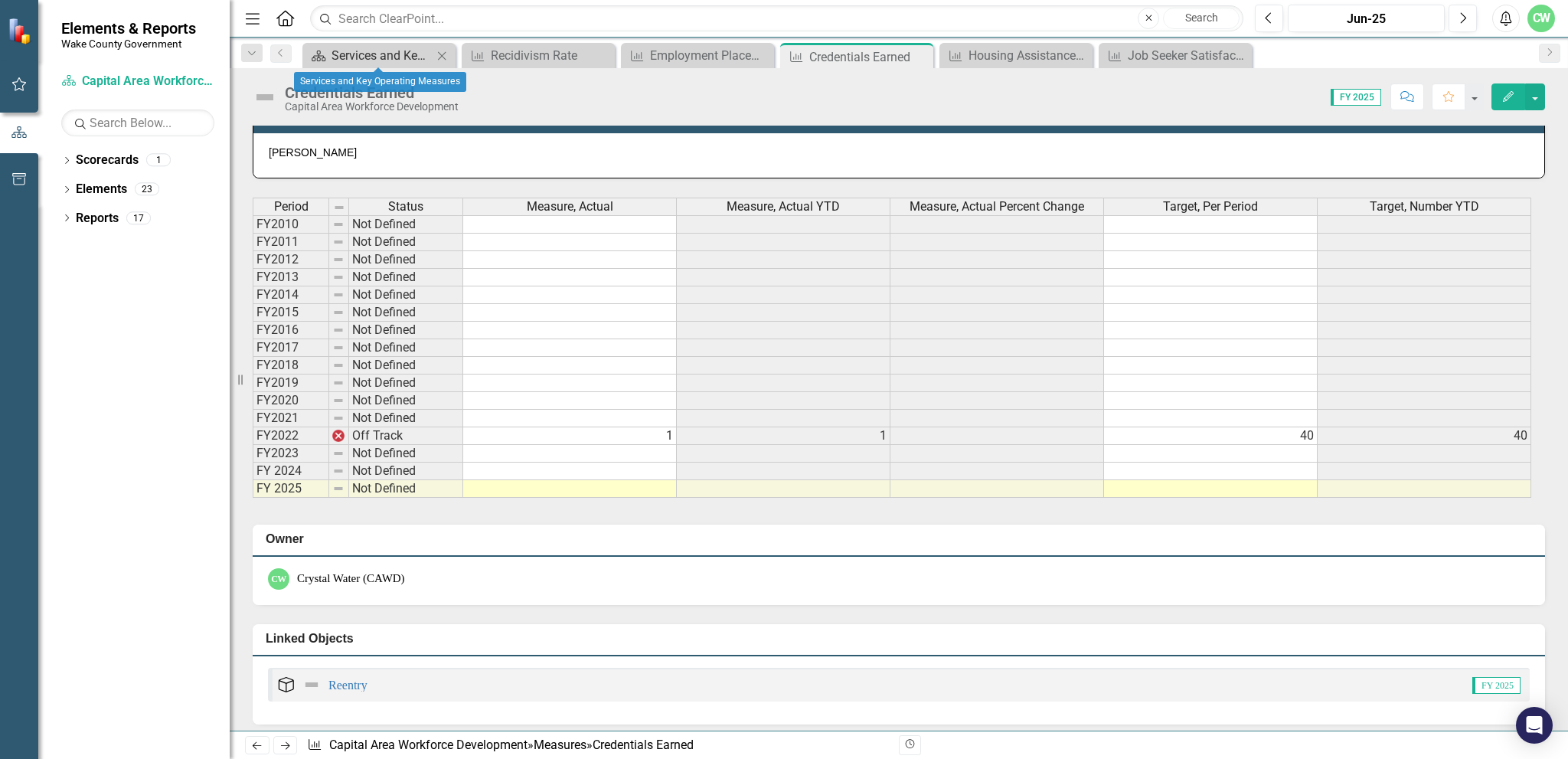
click at [346, 51] on div "Services and Key Operating Measures" at bounding box center [382, 55] width 101 height 19
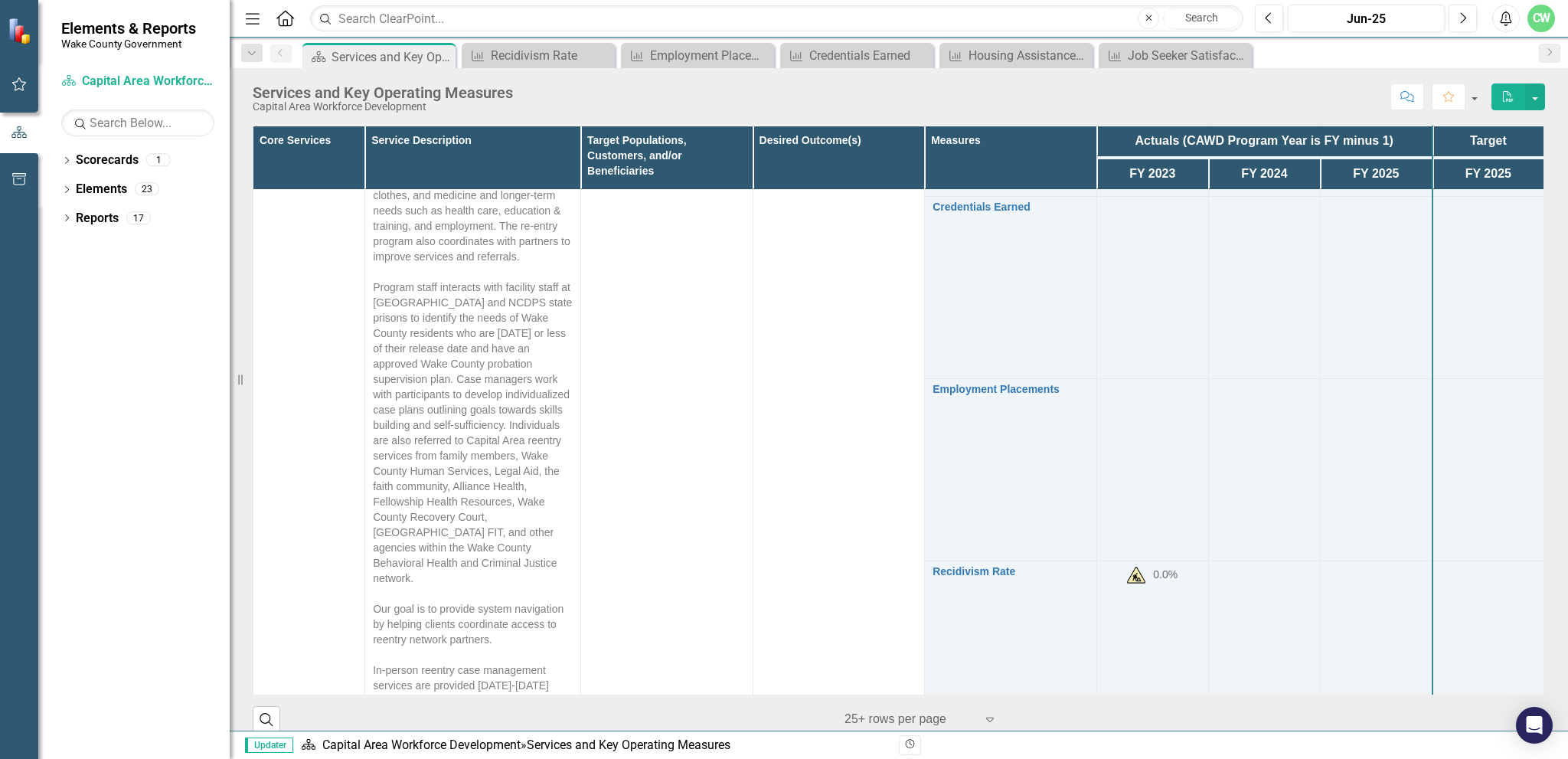
scroll to position [2142, 0]
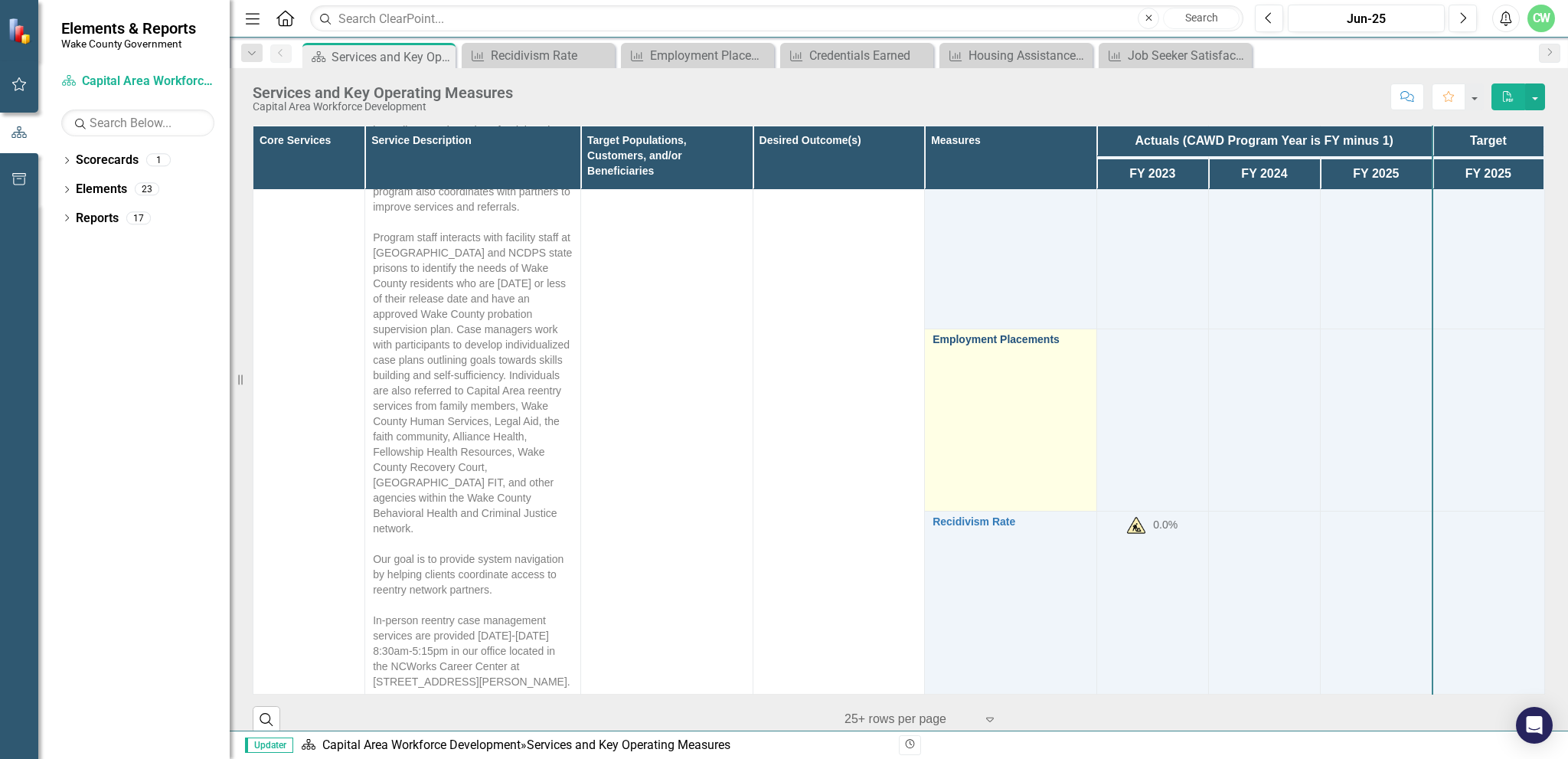
click at [969, 334] on link "Employment Placements" at bounding box center [1010, 340] width 156 height 12
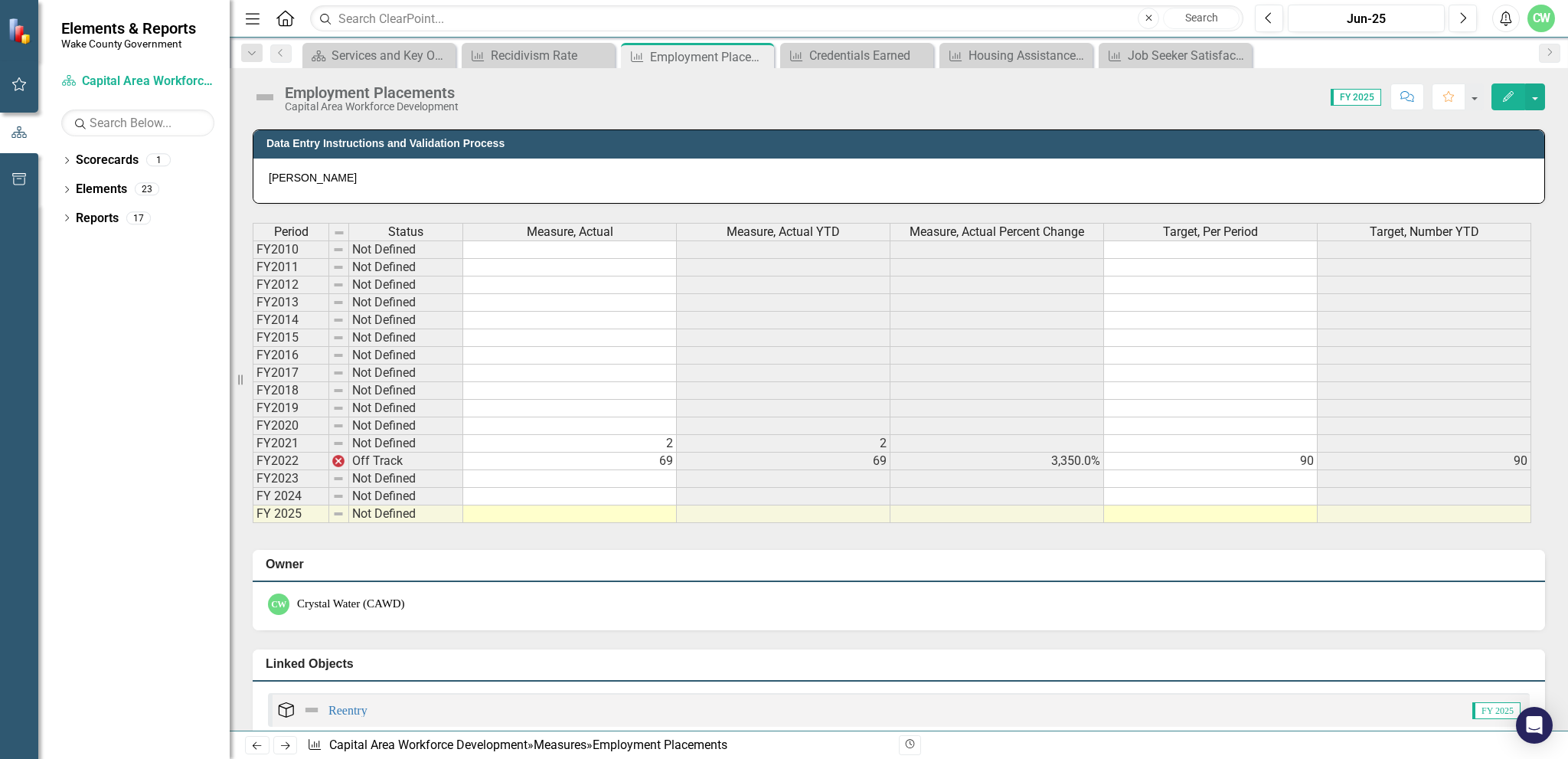
scroll to position [842, 0]
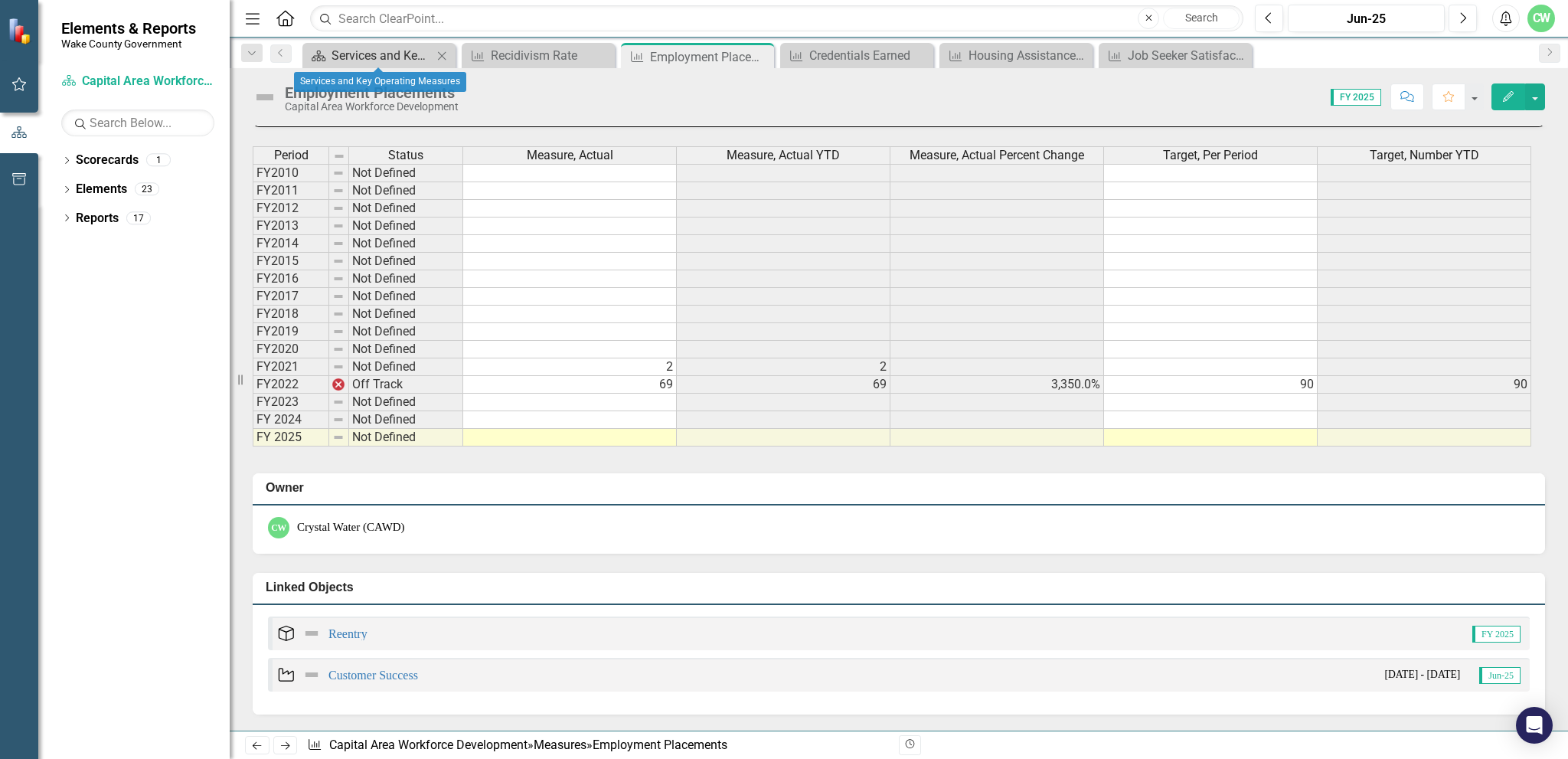
click at [371, 59] on div "Services and Key Operating Measures" at bounding box center [382, 55] width 101 height 19
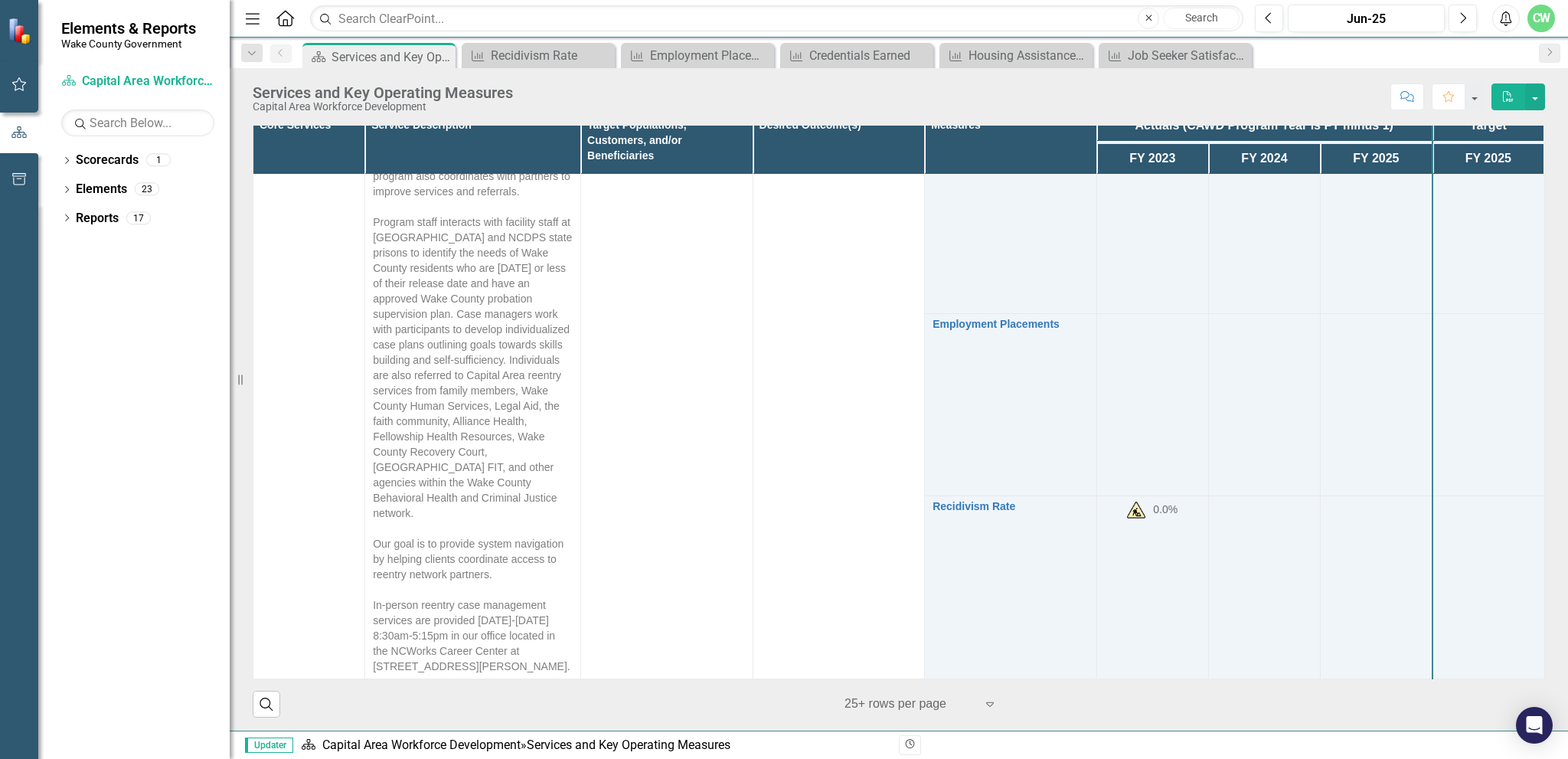
scroll to position [2142, 0]
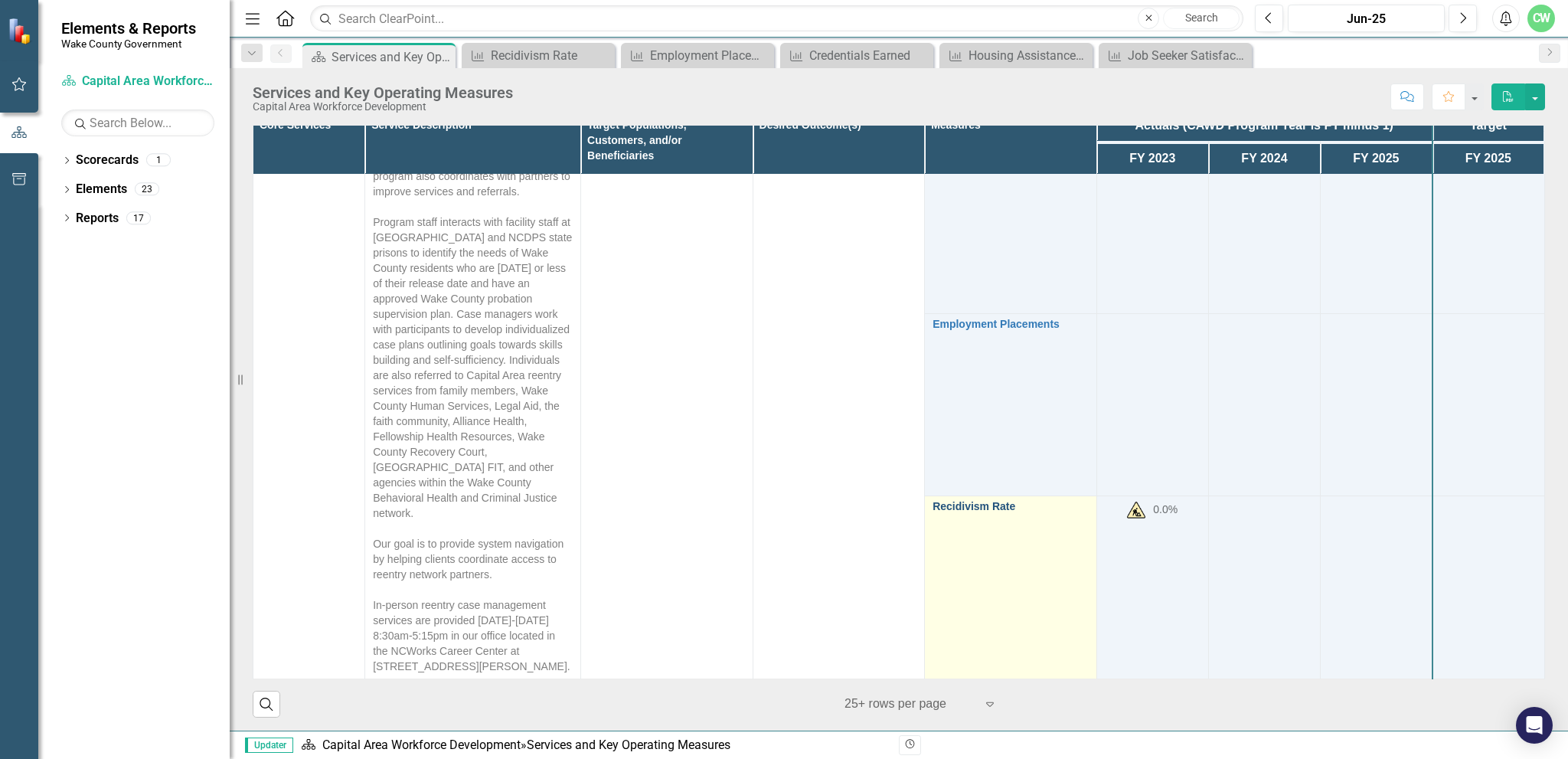
click at [972, 501] on link "Recidivism Rate" at bounding box center [1010, 507] width 156 height 12
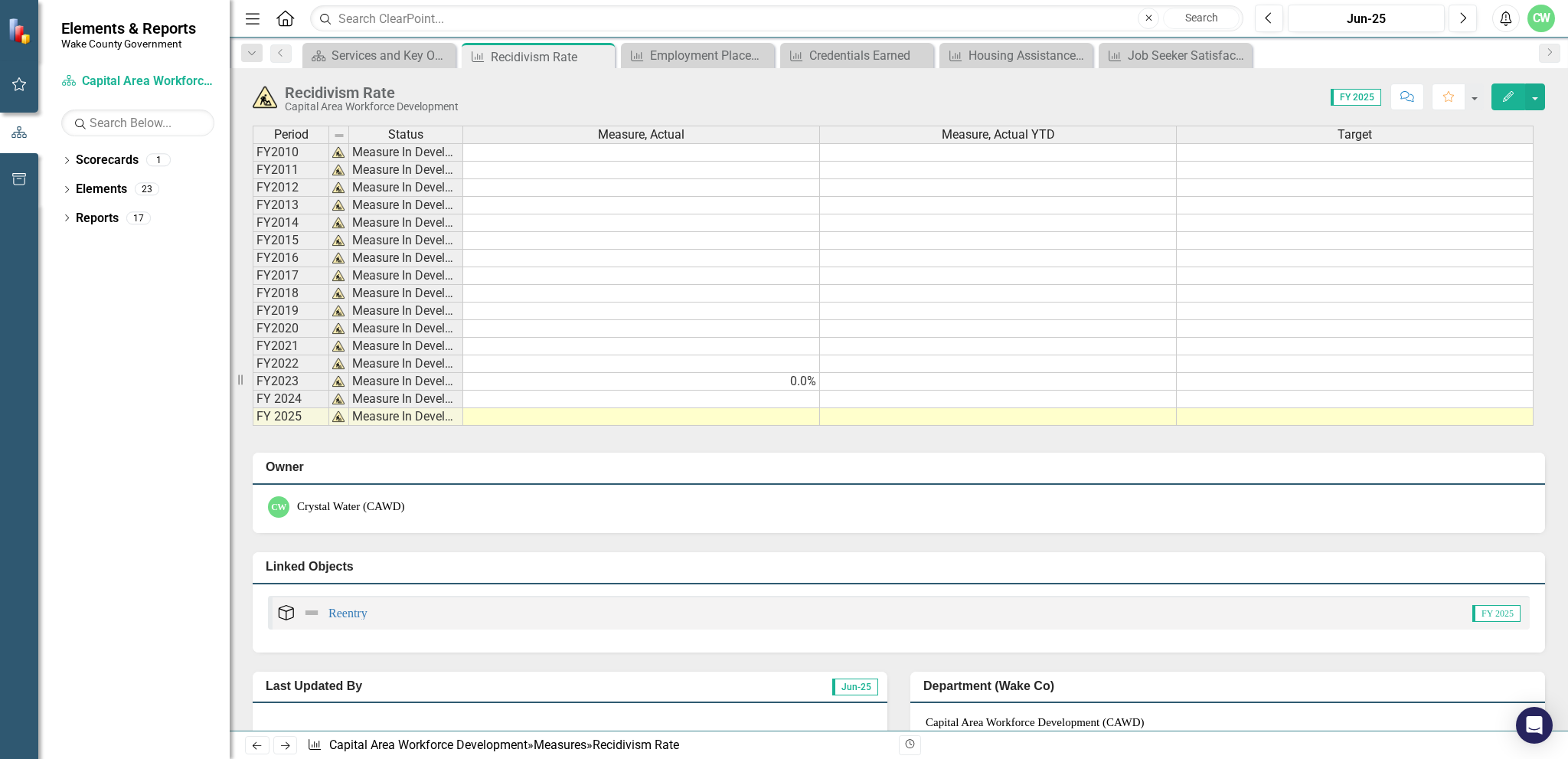
scroll to position [832, 0]
